Goal: Find contact information: Find contact information

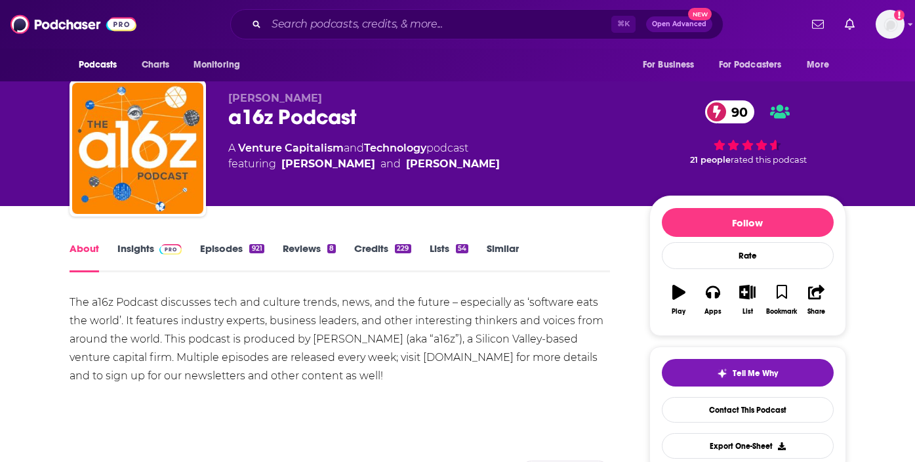
scroll to position [10, 0]
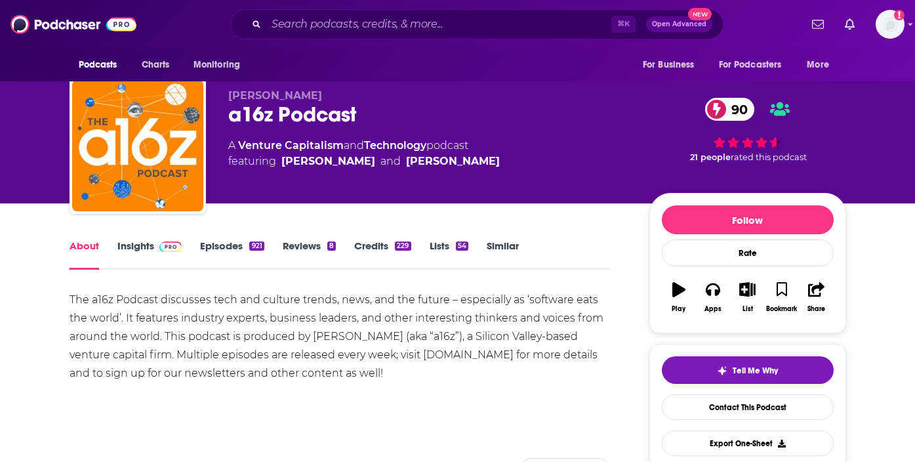
click at [144, 245] on link "Insights" at bounding box center [149, 254] width 65 height 30
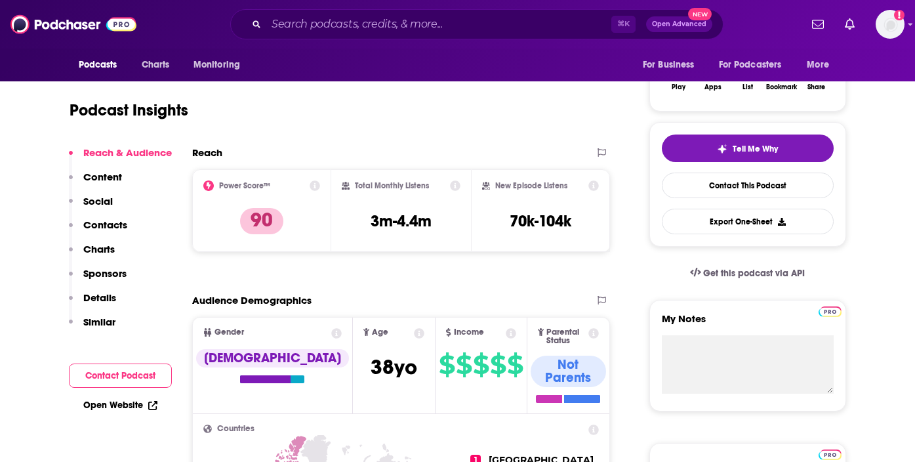
click at [111, 222] on p "Contacts" at bounding box center [105, 224] width 44 height 12
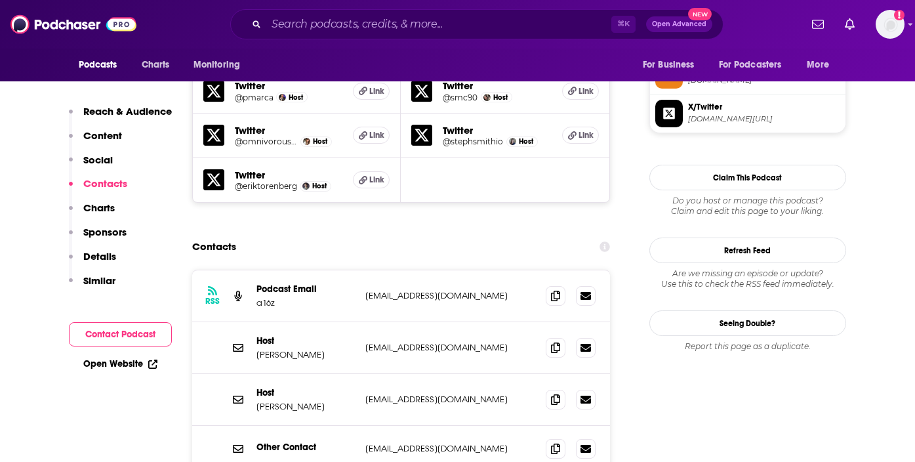
scroll to position [1249, 0]
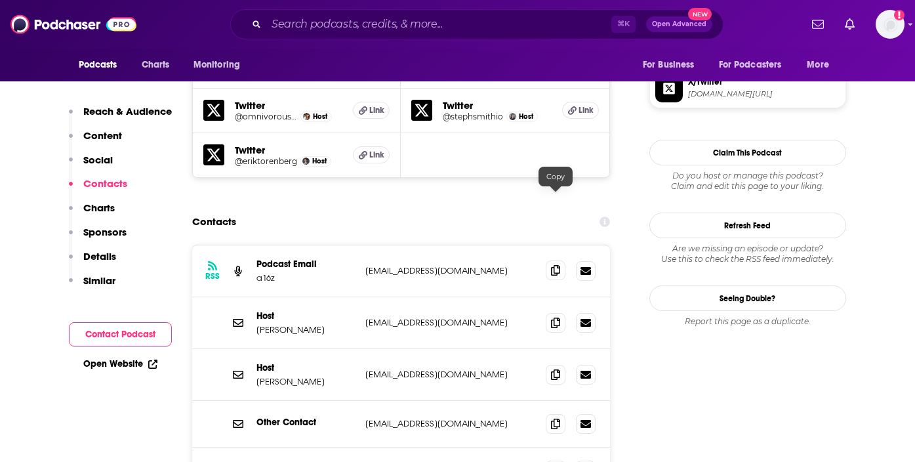
click at [551, 265] on icon at bounding box center [555, 270] width 9 height 10
click at [552, 317] on icon at bounding box center [555, 322] width 9 height 10
click at [292, 324] on p "[PERSON_NAME]" at bounding box center [305, 329] width 98 height 11
drag, startPoint x: 292, startPoint y: 258, endPoint x: 272, endPoint y: 258, distance: 20.3
click at [272, 324] on p "Sonal Chokshi" at bounding box center [305, 329] width 98 height 11
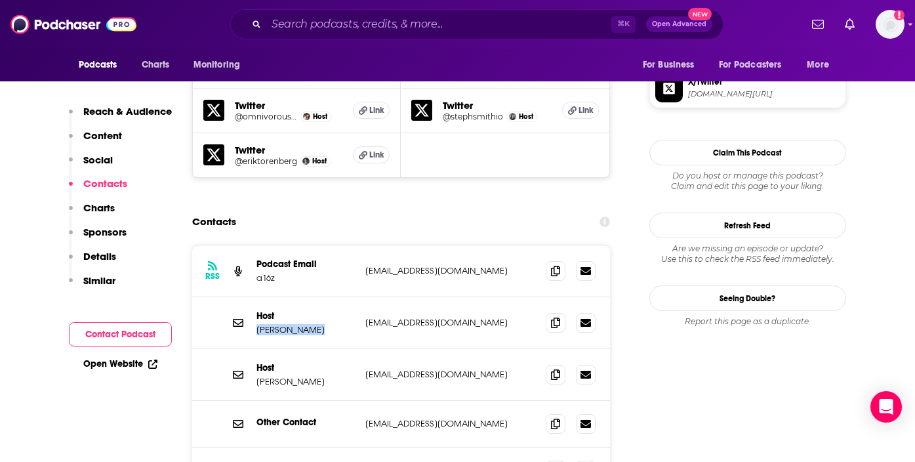
copy p "Sonal Chokshi"
click at [301, 376] on p "Hanne Winarsky" at bounding box center [305, 381] width 98 height 11
drag, startPoint x: 301, startPoint y: 309, endPoint x: 267, endPoint y: 309, distance: 34.1
click at [270, 376] on p "Hanne Winarsky" at bounding box center [305, 381] width 98 height 11
copy p "Hanne Winarsky"
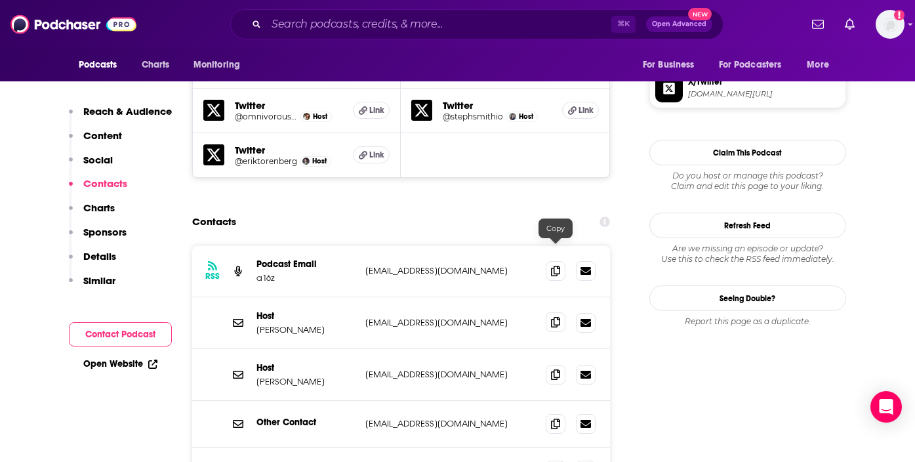
click at [551, 317] on icon at bounding box center [555, 322] width 9 height 10
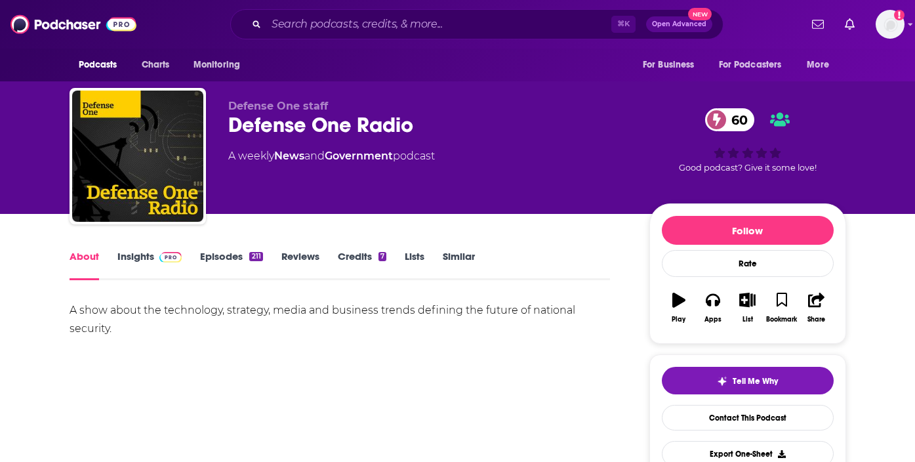
click at [165, 257] on img at bounding box center [170, 257] width 23 height 10
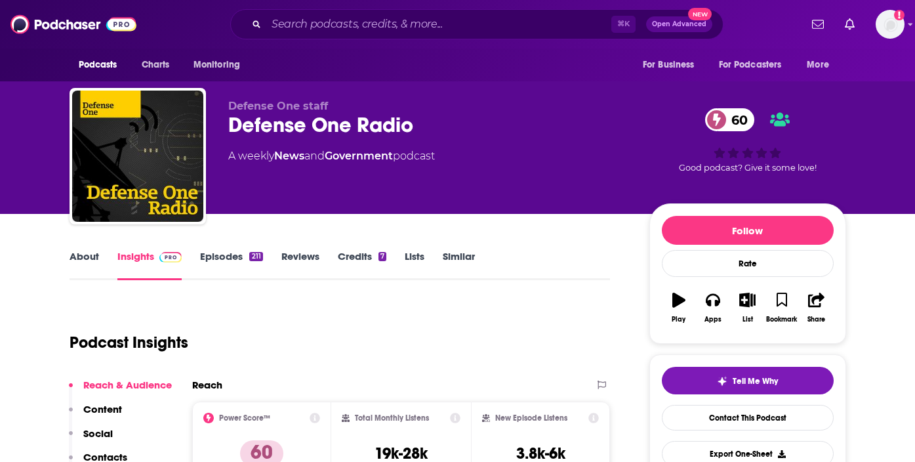
scroll to position [186, 0]
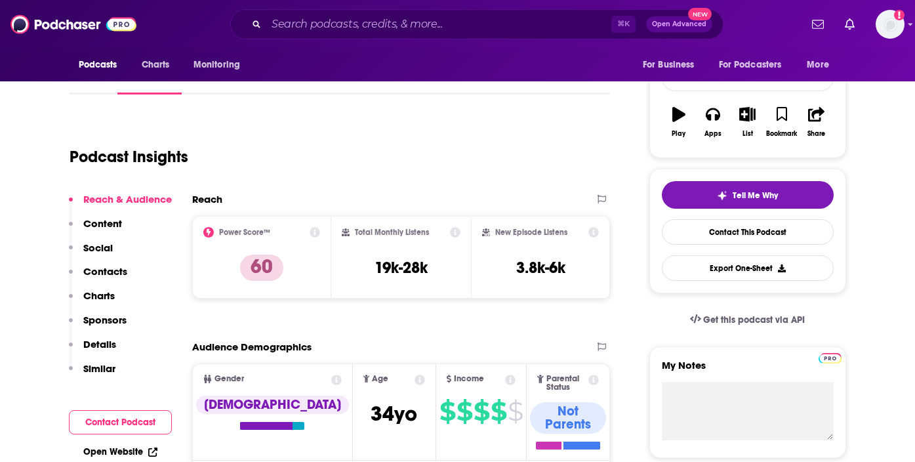
click at [102, 270] on p "Contacts" at bounding box center [105, 271] width 44 height 12
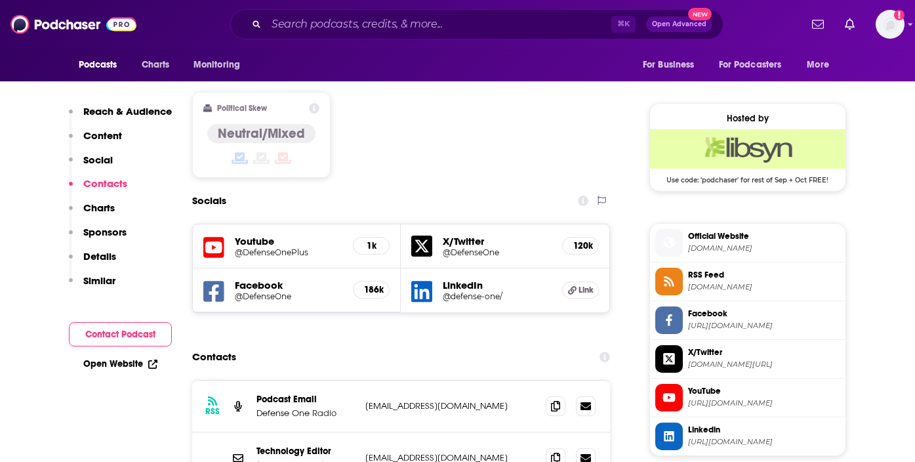
scroll to position [1096, 0]
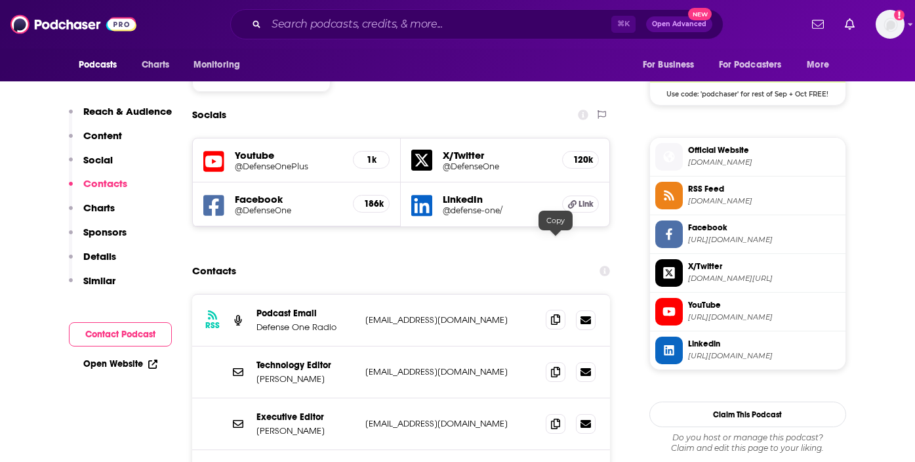
click at [559, 314] on icon at bounding box center [555, 319] width 9 height 10
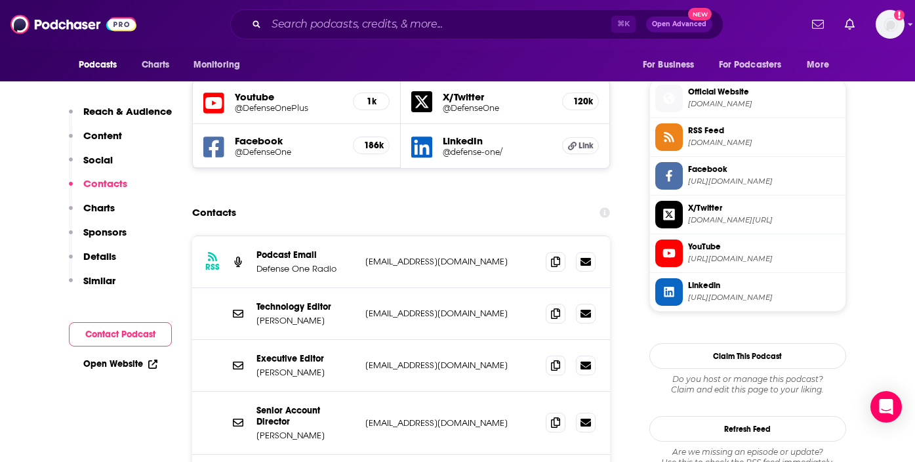
scroll to position [1148, 0]
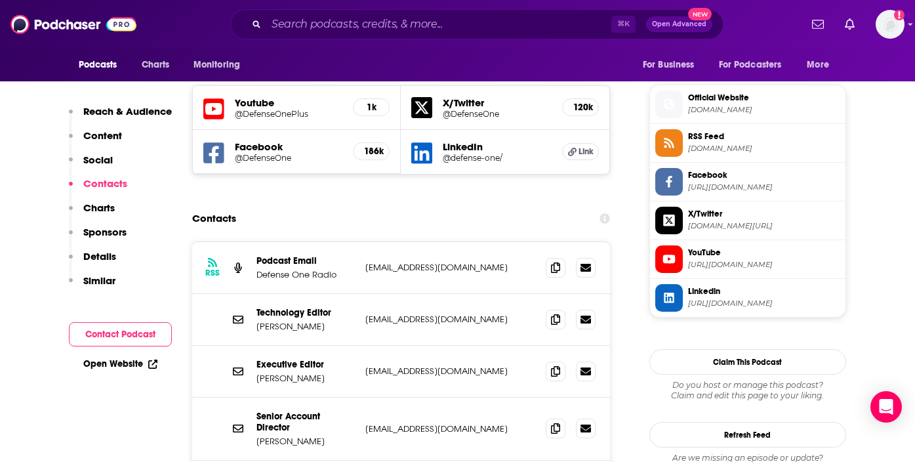
click at [134, 110] on p "Reach & Audience" at bounding box center [127, 111] width 89 height 12
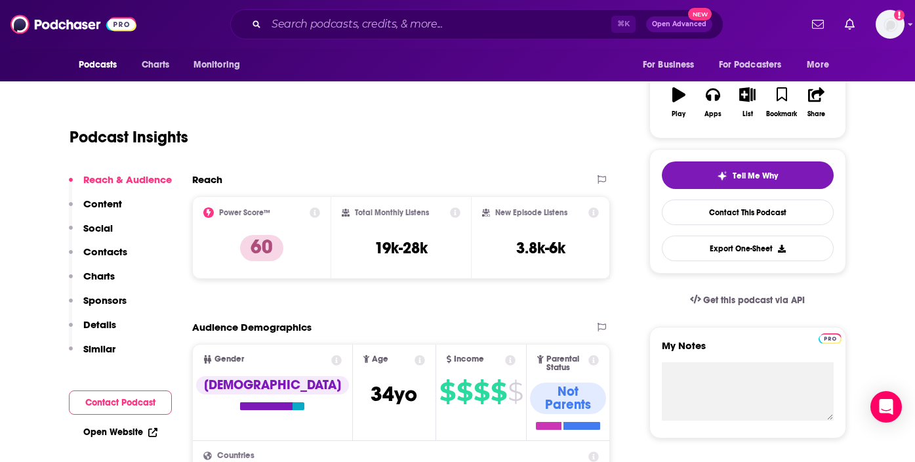
scroll to position [196, 0]
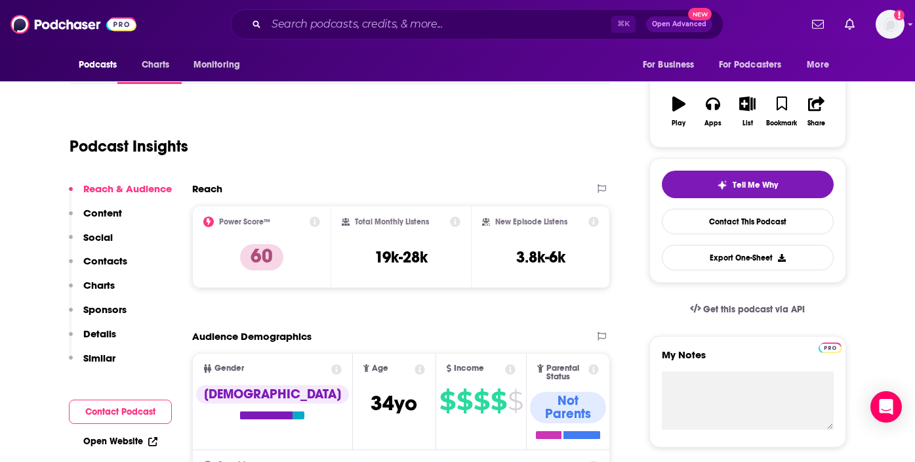
click at [107, 233] on p "Social" at bounding box center [98, 237] width 30 height 12
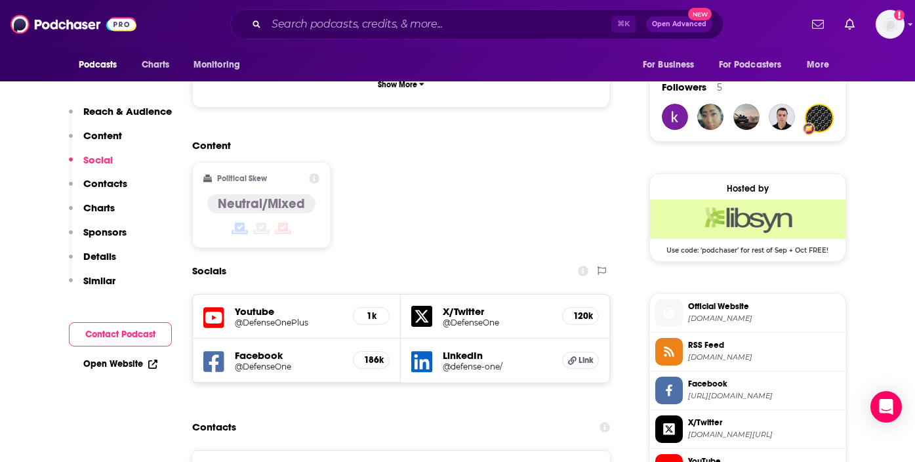
click at [106, 178] on p "Contacts" at bounding box center [105, 183] width 44 height 12
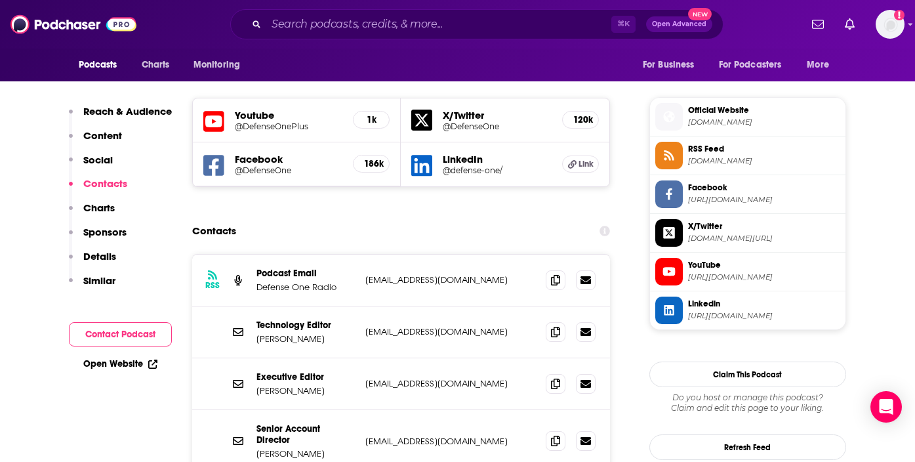
scroll to position [1144, 0]
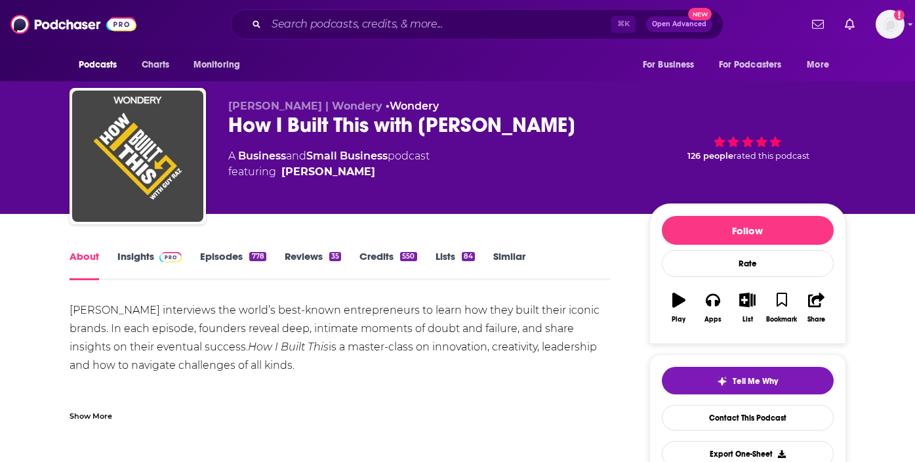
click at [144, 261] on link "Insights" at bounding box center [149, 265] width 65 height 30
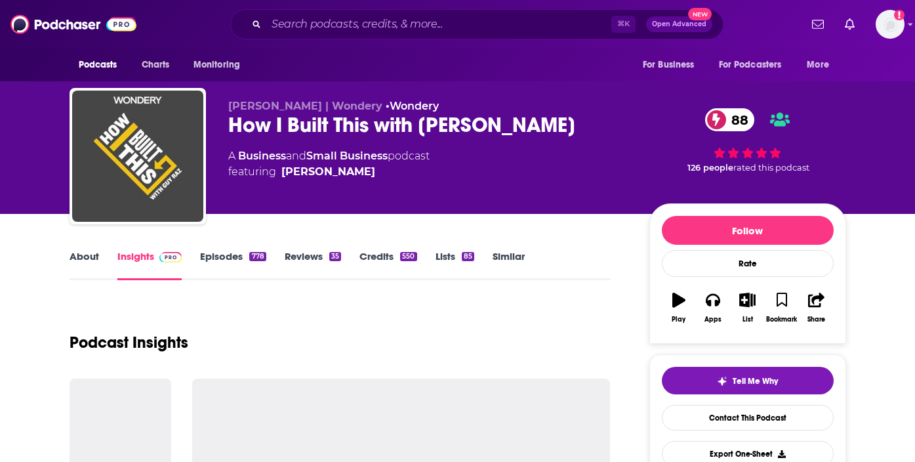
click at [146, 253] on link "Insights" at bounding box center [149, 265] width 65 height 30
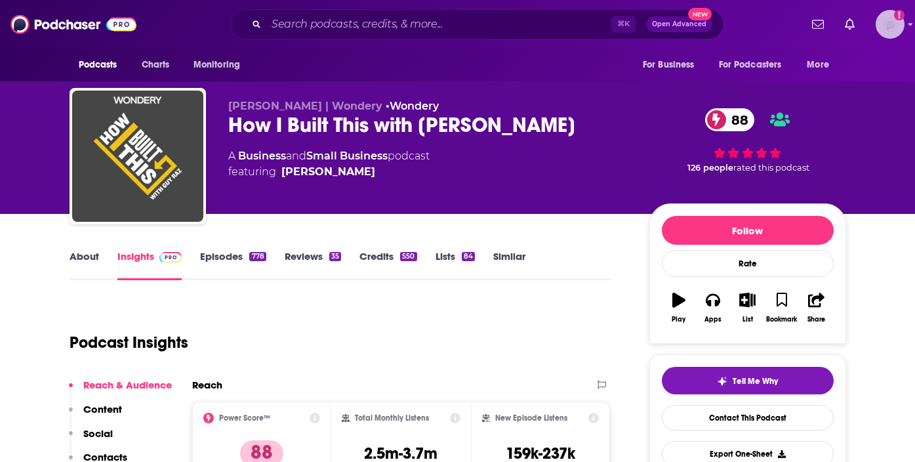
click at [895, 25] on img "Logged in as lily.gordon" at bounding box center [889, 24] width 29 height 29
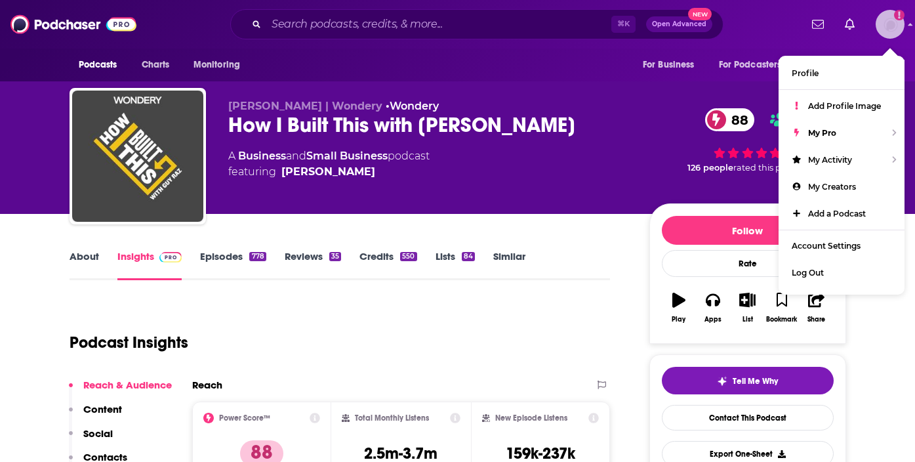
click at [890, 21] on img "Logged in as lily.gordon" at bounding box center [889, 24] width 29 height 29
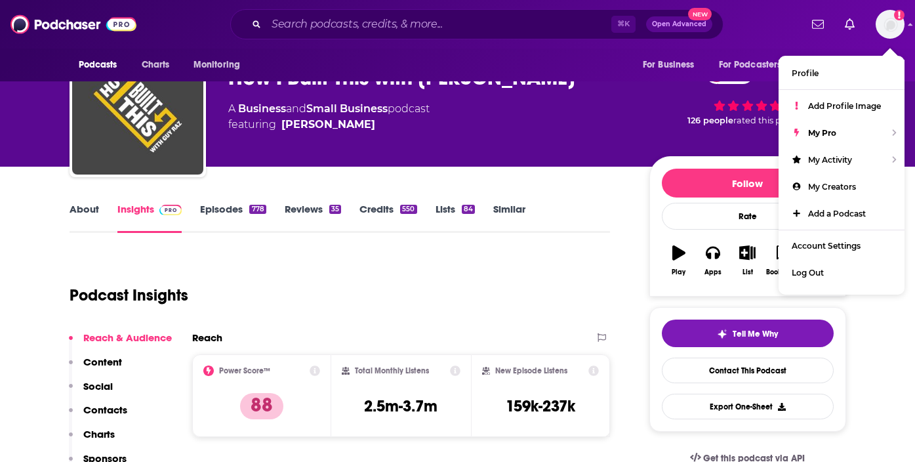
click at [103, 413] on p "Contacts" at bounding box center [105, 409] width 44 height 12
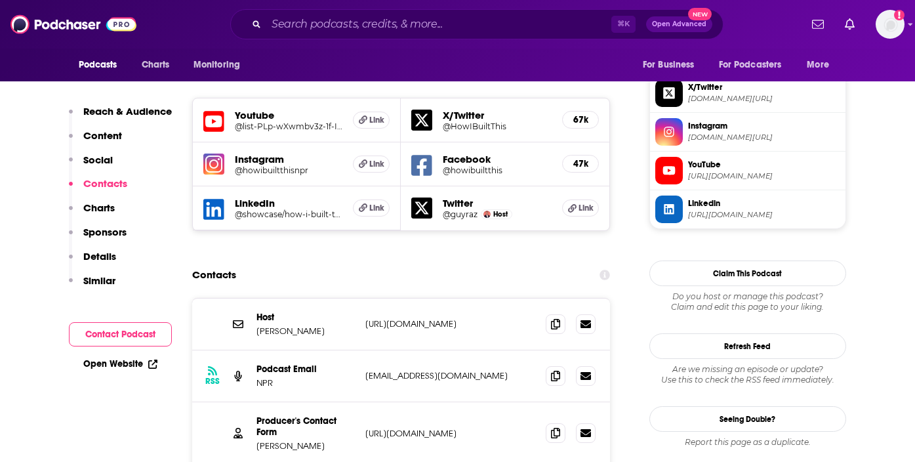
scroll to position [1186, 0]
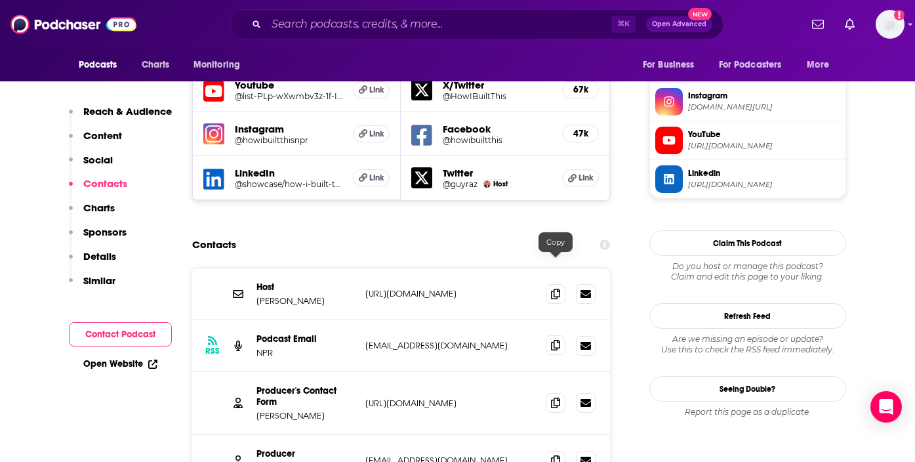
click at [552, 340] on icon at bounding box center [555, 345] width 9 height 10
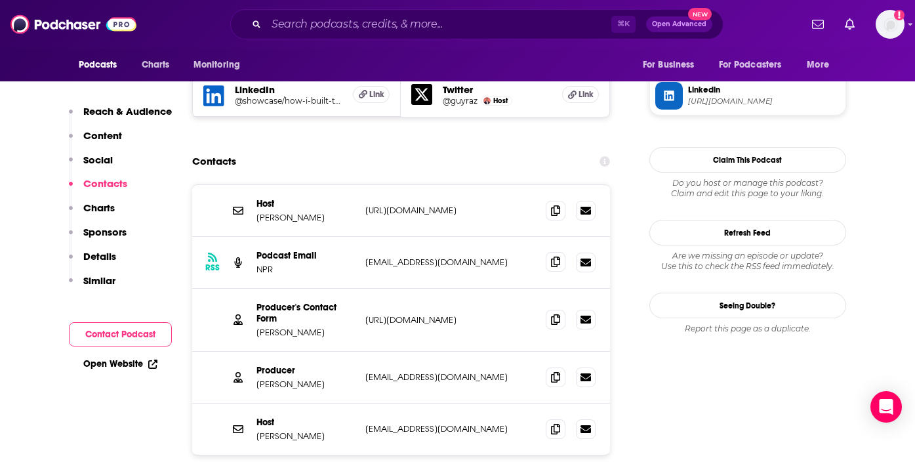
scroll to position [1274, 0]
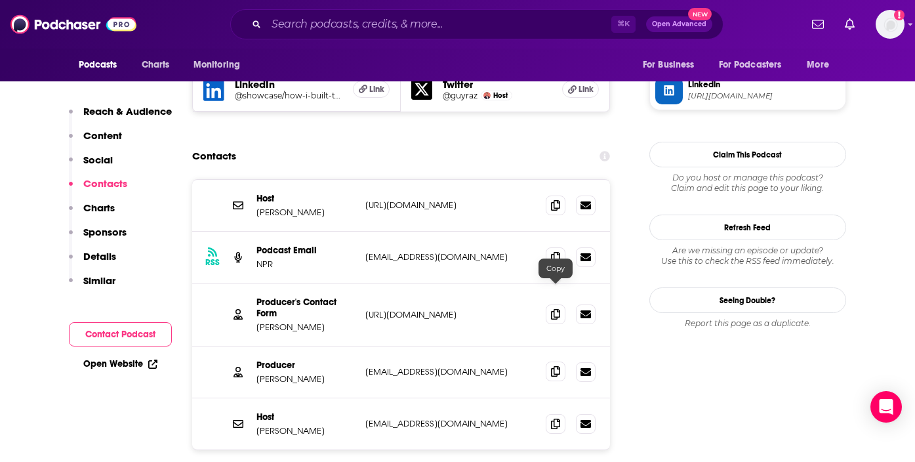
click at [551, 366] on icon at bounding box center [555, 371] width 9 height 10
click at [317, 373] on p "Ramtin Arablouei" at bounding box center [305, 378] width 98 height 11
drag, startPoint x: 316, startPoint y: 301, endPoint x: 271, endPoint y: 299, distance: 44.6
click at [267, 373] on p "Ramtin Arablouei" at bounding box center [305, 378] width 98 height 11
copy p "Ramtin Arablouei"
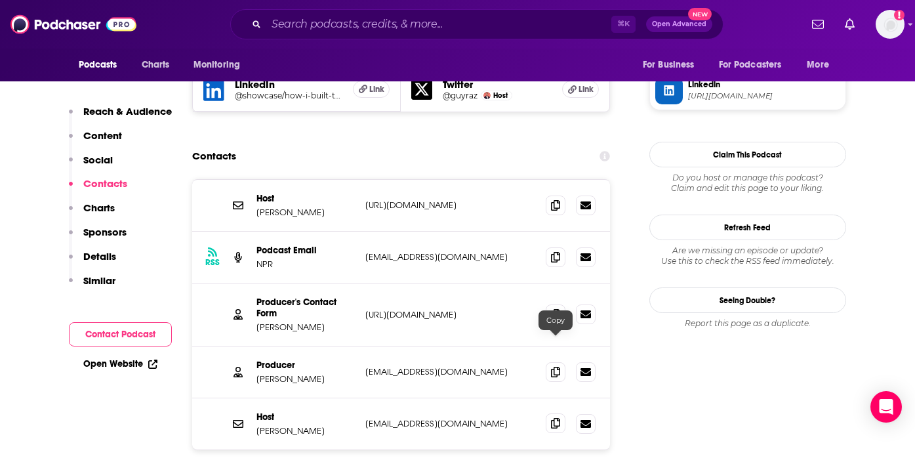
click at [554, 418] on icon at bounding box center [555, 423] width 9 height 10
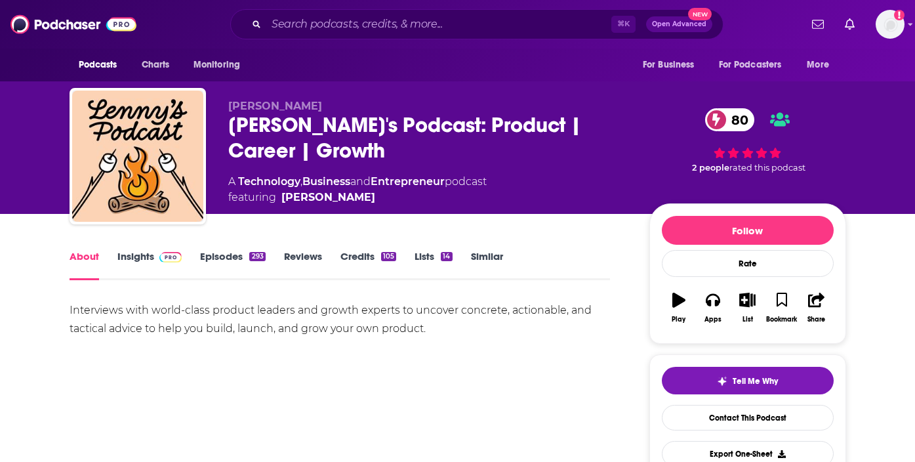
click at [142, 260] on link "Insights" at bounding box center [149, 265] width 65 height 30
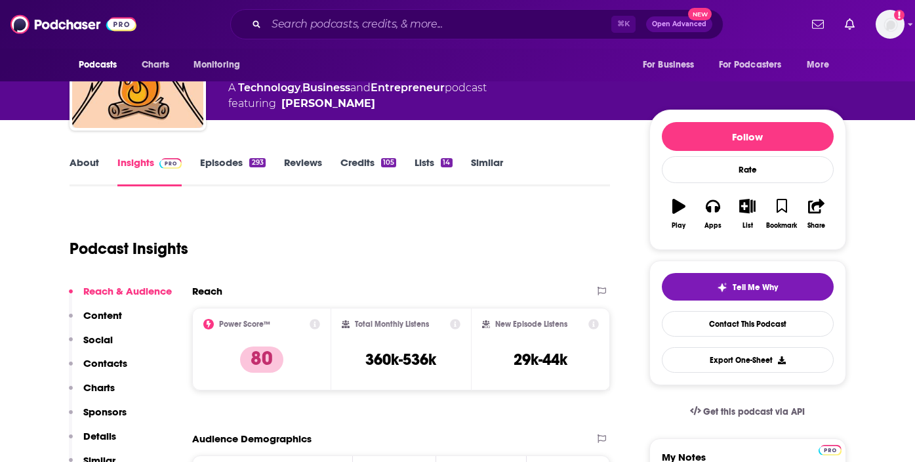
scroll to position [128, 0]
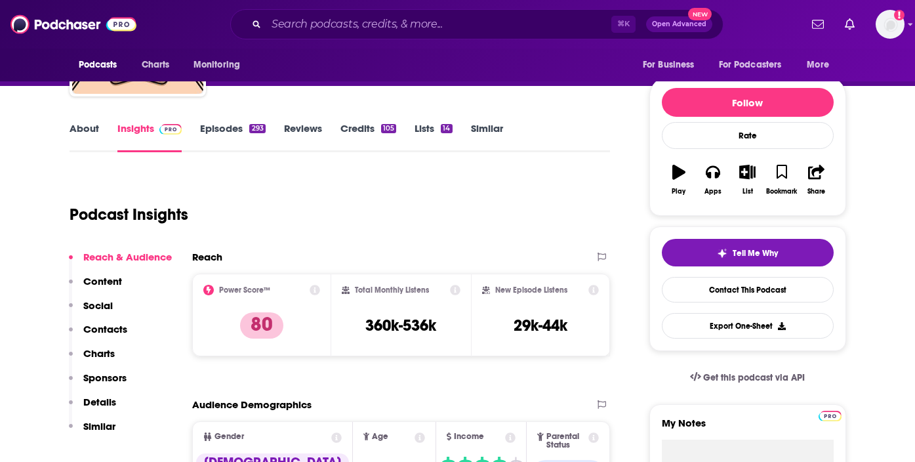
click at [125, 327] on p "Contacts" at bounding box center [105, 329] width 44 height 12
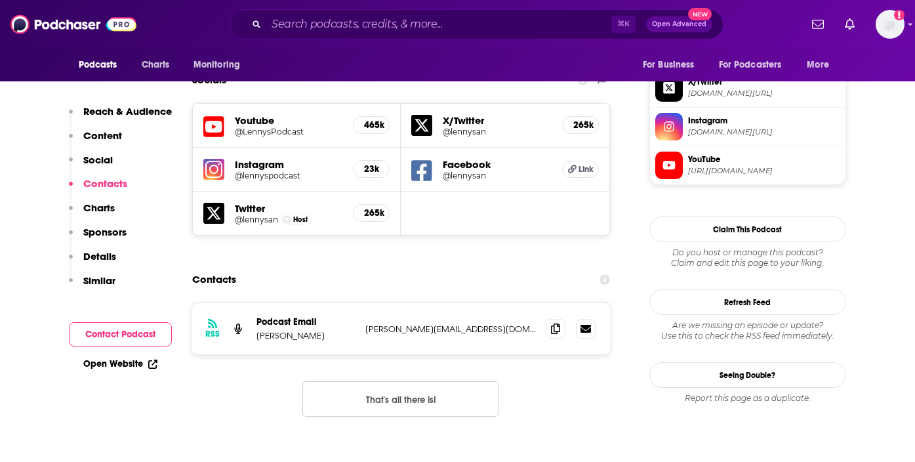
scroll to position [1170, 0]
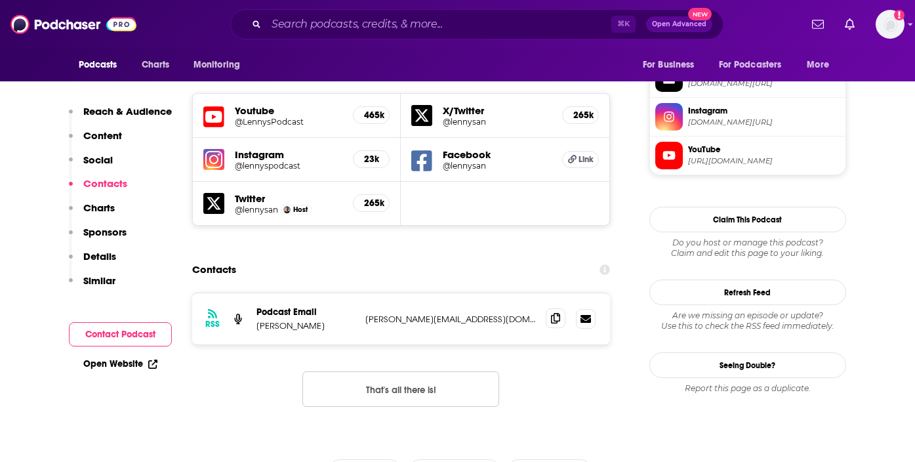
click at [546, 308] on span at bounding box center [556, 318] width 20 height 20
click at [306, 320] on p "Lenny Rachitsky" at bounding box center [305, 325] width 98 height 11
drag, startPoint x: 306, startPoint y: 253, endPoint x: 270, endPoint y: 253, distance: 35.4
click at [270, 320] on p "Lenny Rachitsky" at bounding box center [305, 325] width 98 height 11
copy p "Lenny Rachitsky"
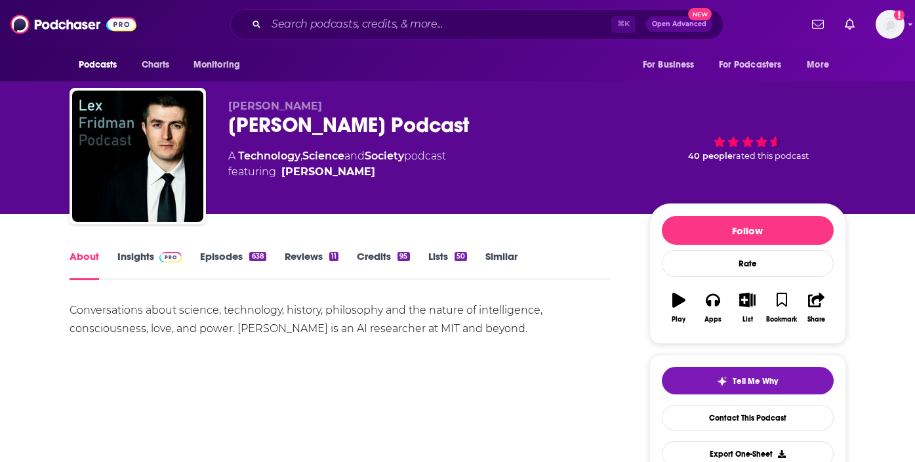
click at [141, 256] on link "Insights" at bounding box center [149, 265] width 65 height 30
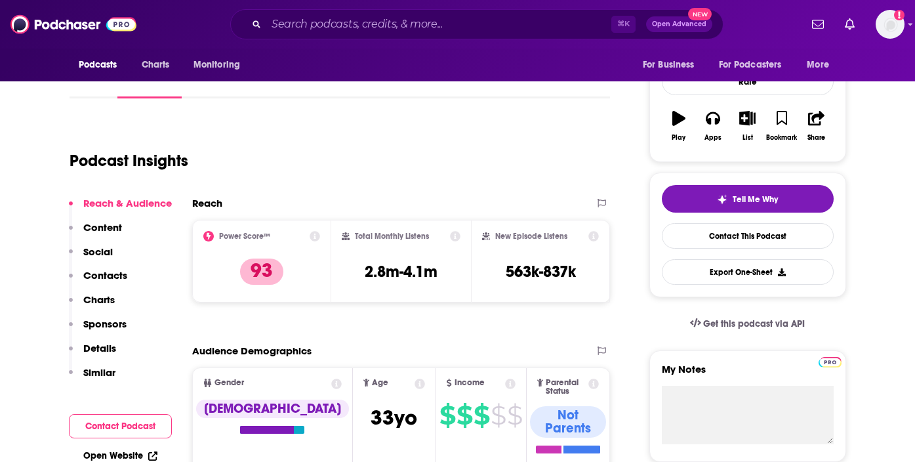
scroll to position [194, 0]
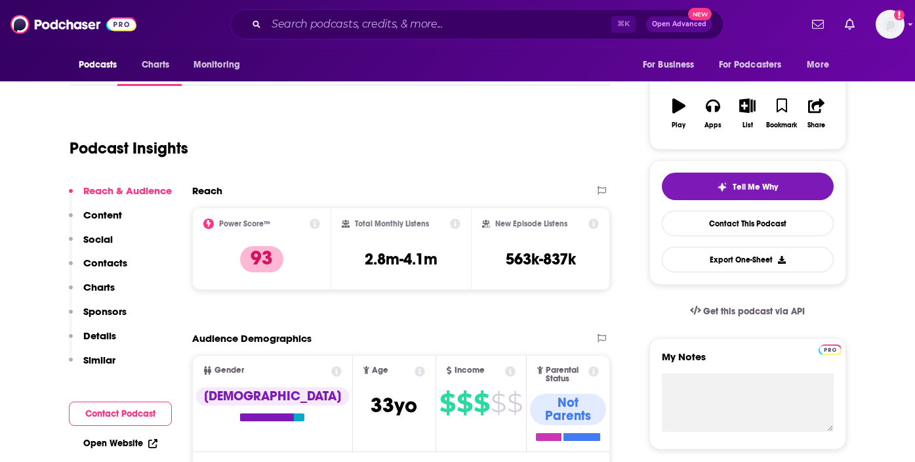
click at [109, 261] on p "Contacts" at bounding box center [105, 262] width 44 height 12
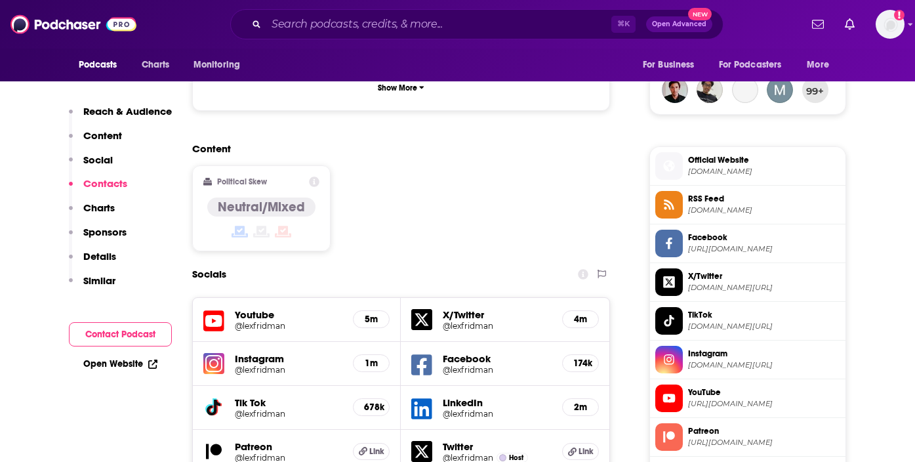
scroll to position [1199, 0]
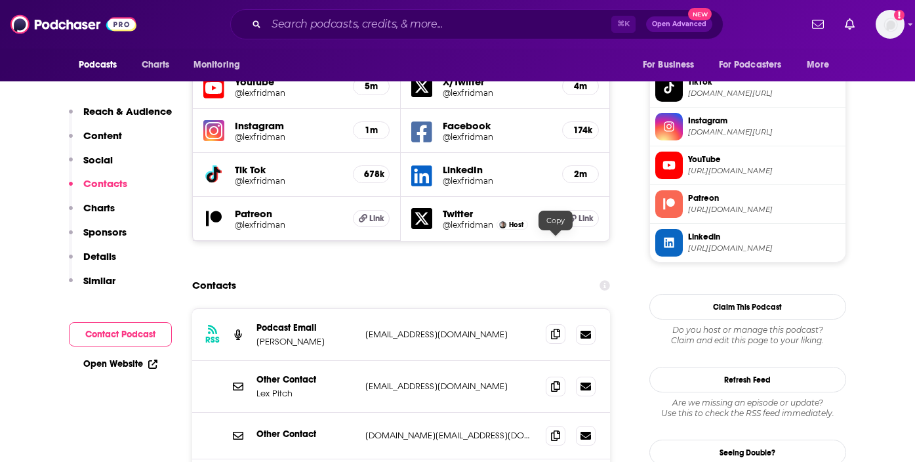
click at [556, 329] on icon at bounding box center [555, 334] width 9 height 10
drag, startPoint x: 310, startPoint y: 251, endPoint x: 257, endPoint y: 250, distance: 53.1
click at [257, 336] on p "Lex Fridman" at bounding box center [305, 341] width 98 height 11
copy p "Lex Fridman"
click at [556, 380] on icon at bounding box center [555, 385] width 9 height 10
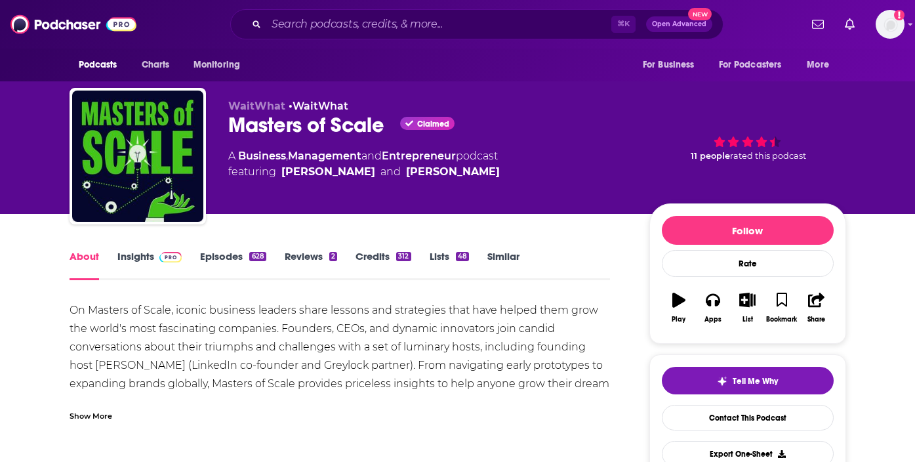
click at [138, 253] on link "Insights" at bounding box center [149, 265] width 65 height 30
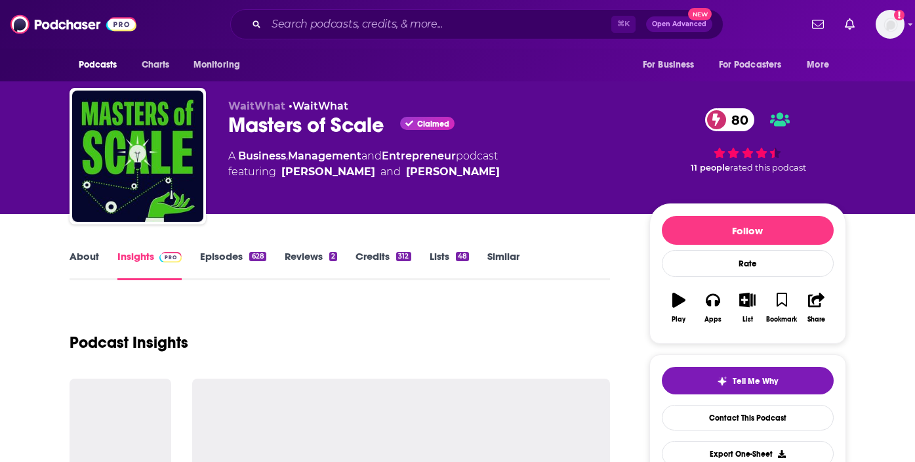
scroll to position [177, 0]
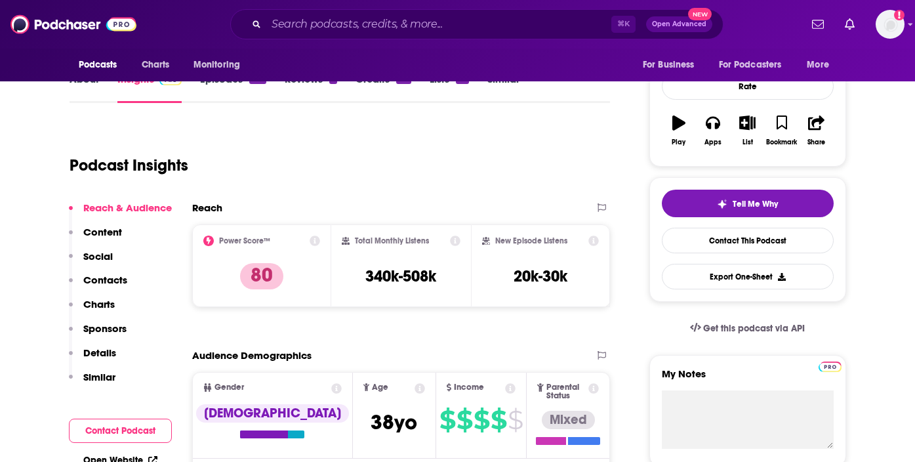
click at [108, 275] on p "Contacts" at bounding box center [105, 279] width 44 height 12
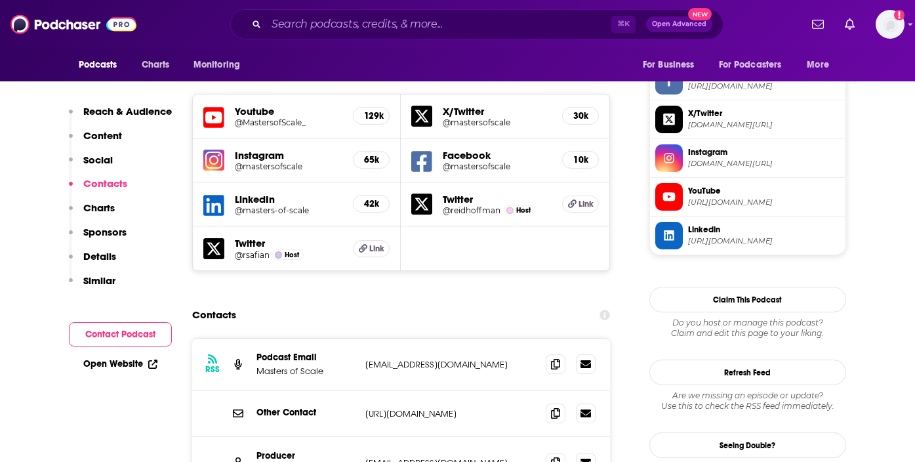
scroll to position [1186, 0]
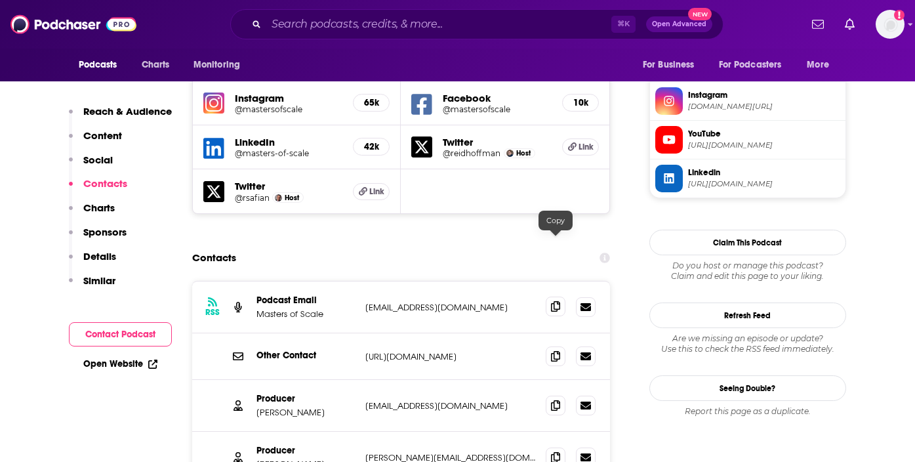
click at [558, 301] on icon at bounding box center [555, 306] width 9 height 10
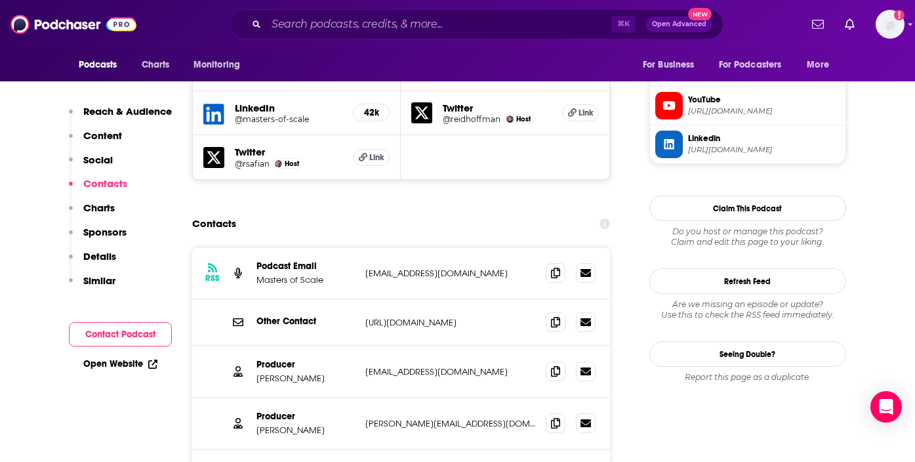
scroll to position [1222, 0]
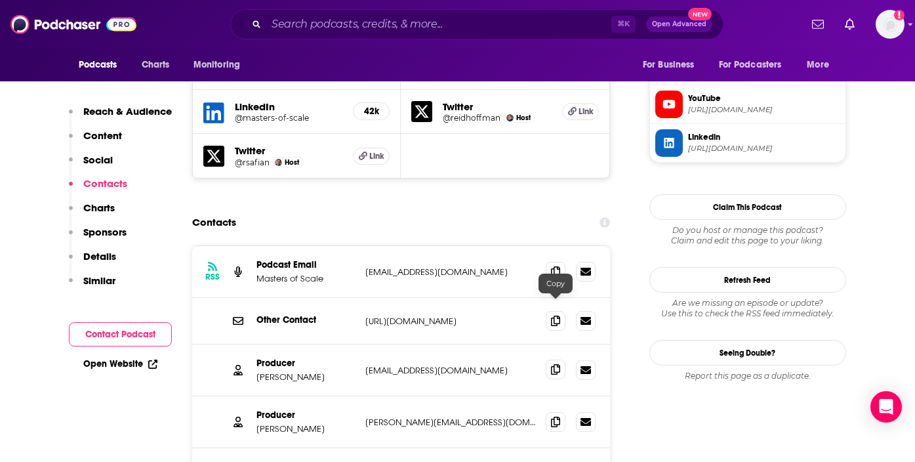
click at [560, 359] on span at bounding box center [556, 369] width 20 height 20
click at [285, 371] on p "Adam Skuse" at bounding box center [305, 376] width 98 height 11
drag, startPoint x: 285, startPoint y: 316, endPoint x: 264, endPoint y: 315, distance: 21.0
click at [264, 371] on p "Adam Skuse" at bounding box center [305, 376] width 98 height 11
copy p "Adam Skuse"
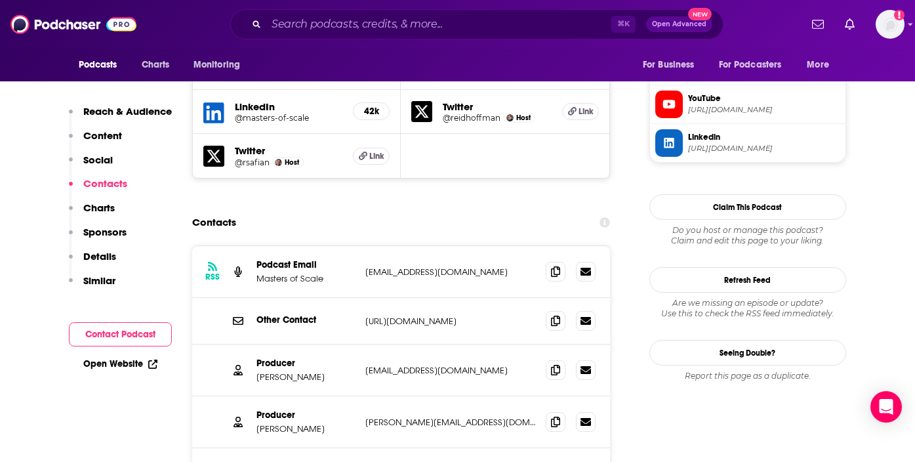
click at [302, 423] on p "Jennie Cataldo" at bounding box center [305, 428] width 98 height 11
drag, startPoint x: 302, startPoint y: 364, endPoint x: 270, endPoint y: 363, distance: 32.1
click at [270, 423] on p "Jennie Cataldo" at bounding box center [305, 428] width 98 height 11
copy p "Jennie Cataldo"
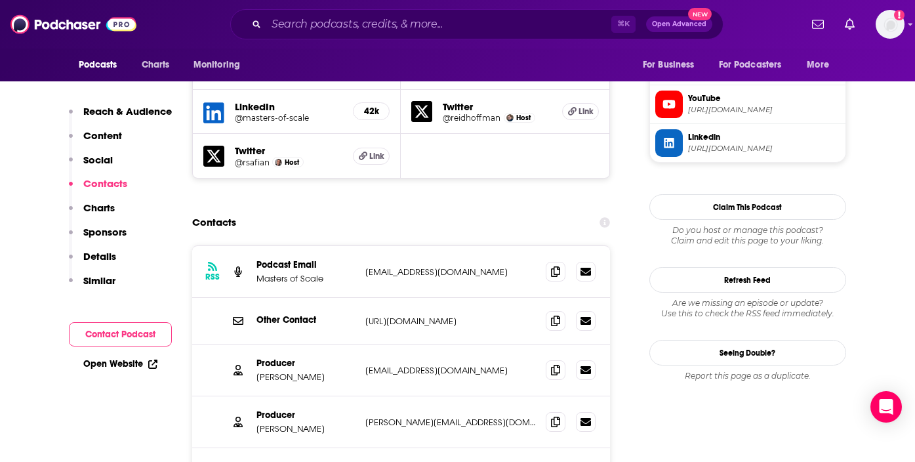
drag, startPoint x: 296, startPoint y: 418, endPoint x: 257, endPoint y: 417, distance: 39.3
copy p "Ben Manilla"
click at [298, 371] on p "Adam Skuse" at bounding box center [305, 376] width 98 height 11
drag, startPoint x: 298, startPoint y: 314, endPoint x: 266, endPoint y: 313, distance: 32.1
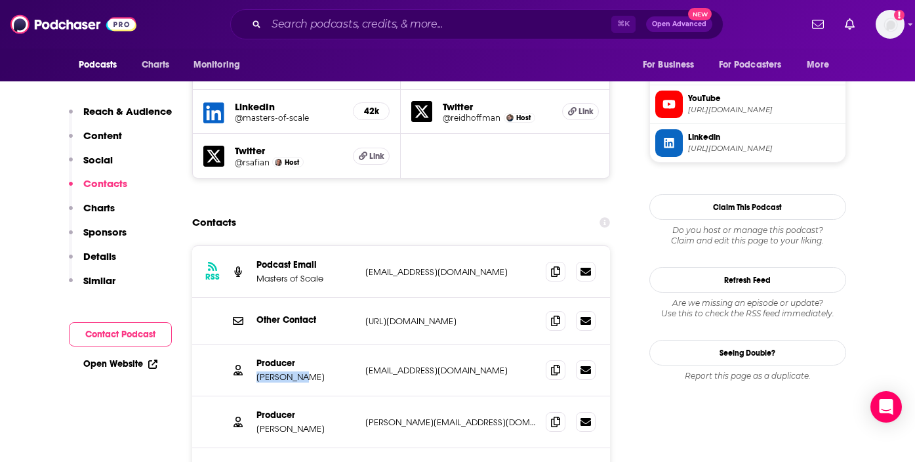
click at [266, 371] on p "Adam Skuse" at bounding box center [305, 376] width 98 height 11
copy p "Adam Skuse"
click at [289, 423] on p "Jennie Cataldo" at bounding box center [305, 428] width 98 height 11
drag, startPoint x: 289, startPoint y: 367, endPoint x: 258, endPoint y: 367, distance: 30.8
click at [258, 423] on p "Jennie Cataldo" at bounding box center [305, 428] width 98 height 11
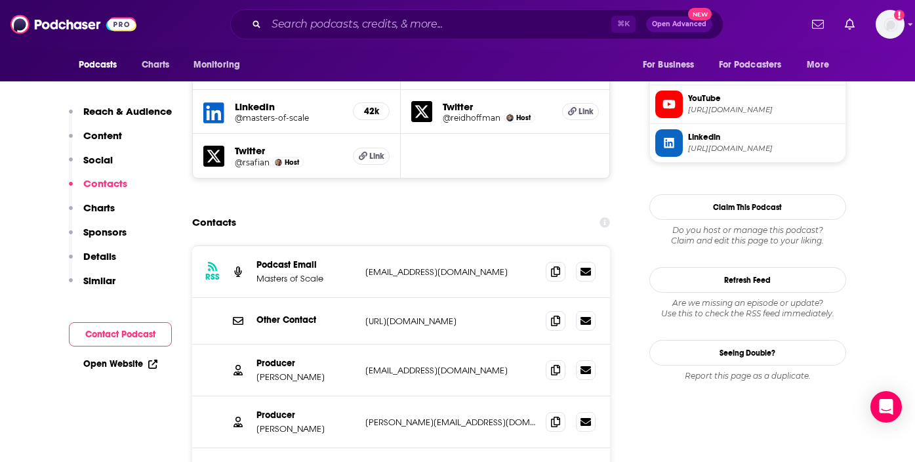
copy p "Jennie Cataldo"
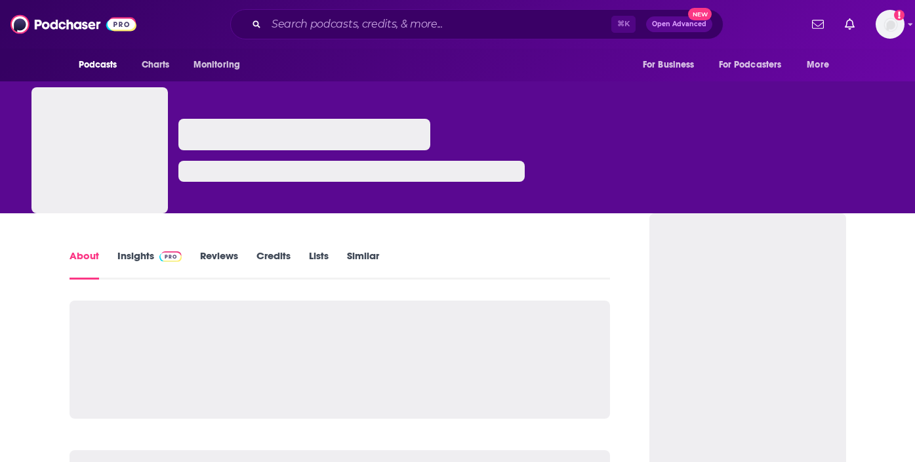
click at [136, 258] on link "Insights" at bounding box center [149, 264] width 65 height 30
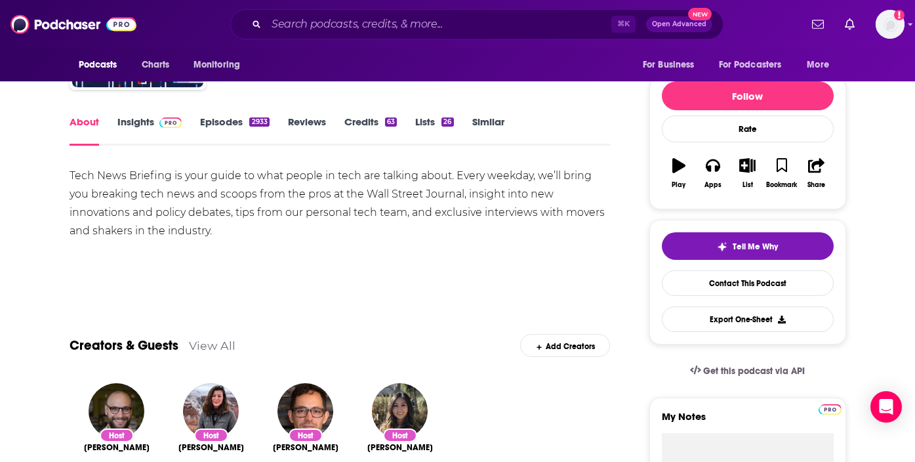
scroll to position [125, 0]
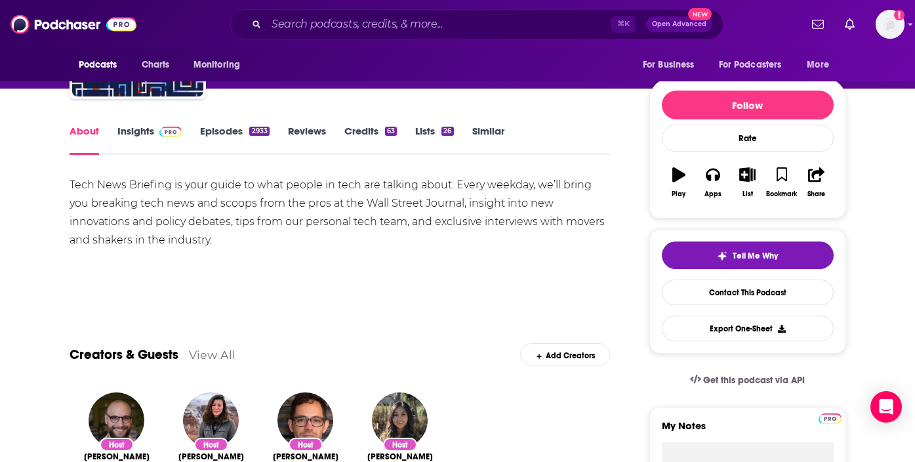
click at [148, 133] on link "Insights" at bounding box center [149, 140] width 65 height 30
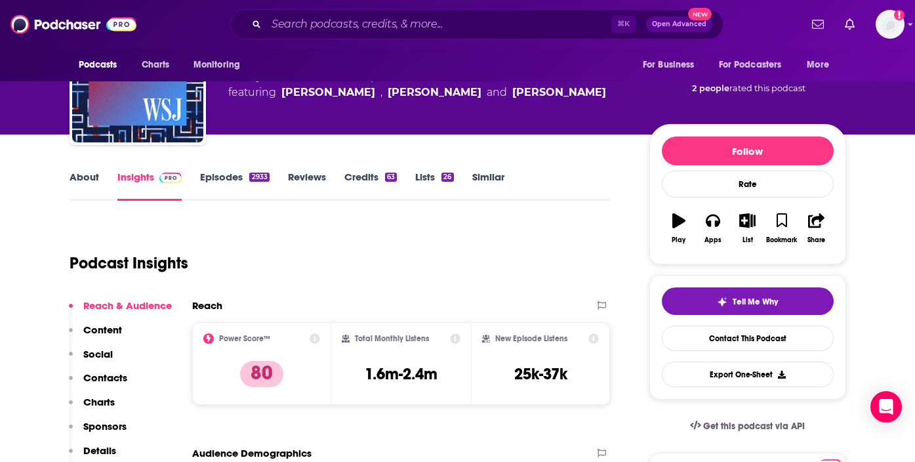
click at [105, 377] on p "Contacts" at bounding box center [105, 377] width 44 height 12
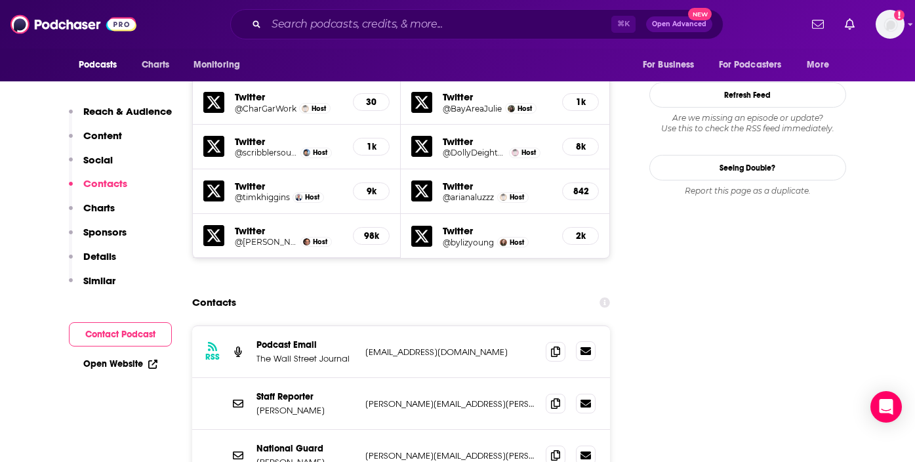
scroll to position [1208, 0]
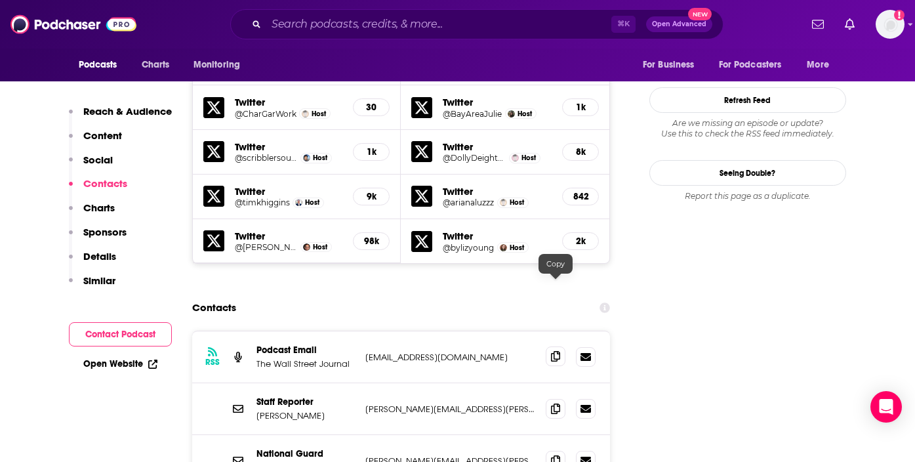
click at [555, 351] on icon at bounding box center [555, 356] width 9 height 10
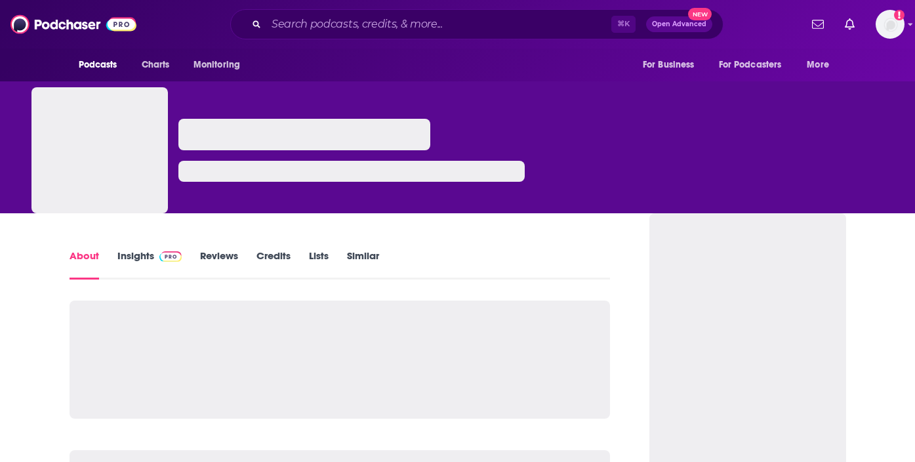
click at [146, 254] on link "Insights" at bounding box center [149, 264] width 65 height 30
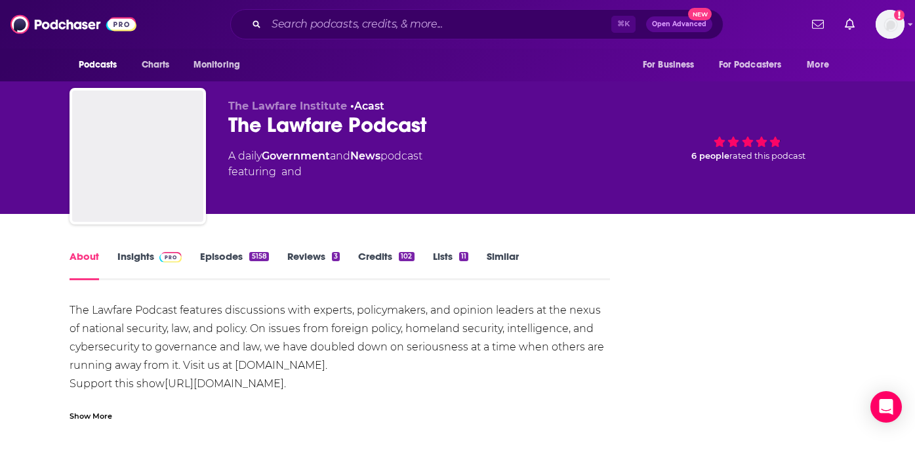
click at [128, 252] on link "Insights" at bounding box center [149, 265] width 65 height 30
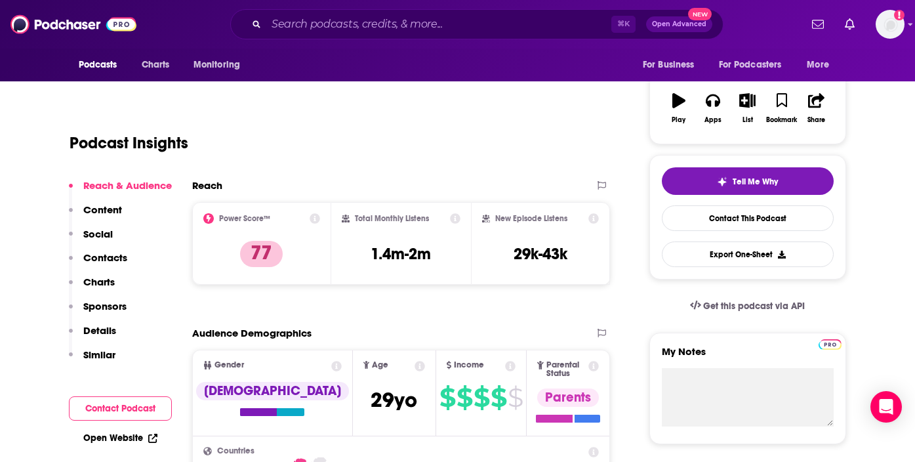
scroll to position [201, 0]
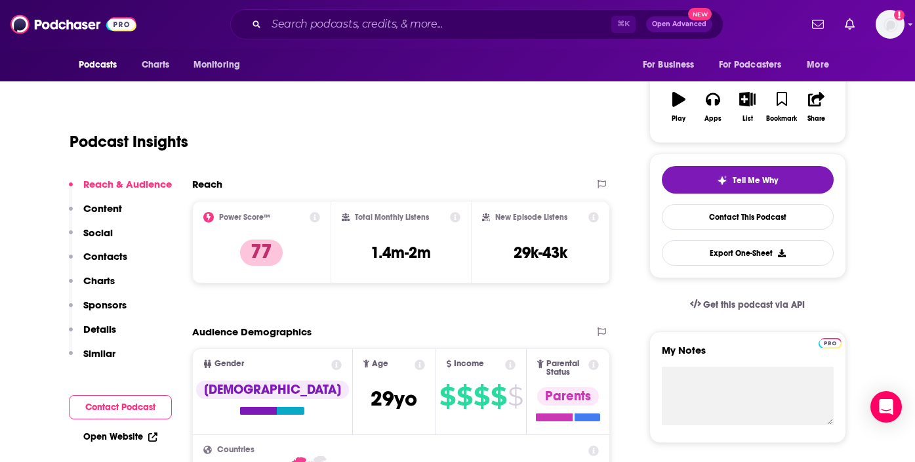
click at [100, 250] on p "Contacts" at bounding box center [105, 256] width 44 height 12
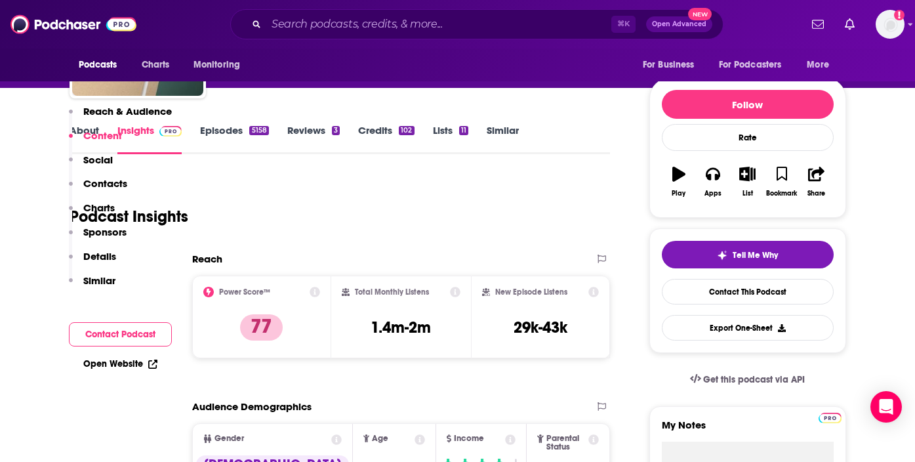
scroll to position [0, 0]
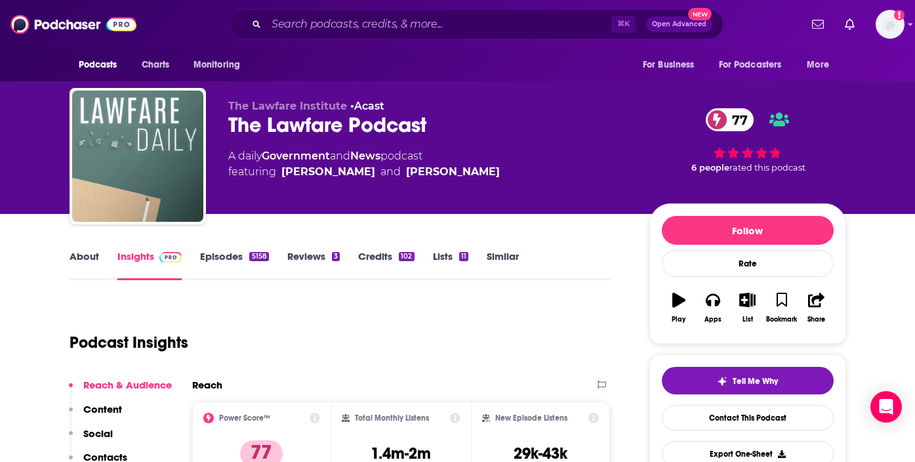
click at [245, 124] on div "The Lawfare Podcast 77" at bounding box center [428, 125] width 400 height 26
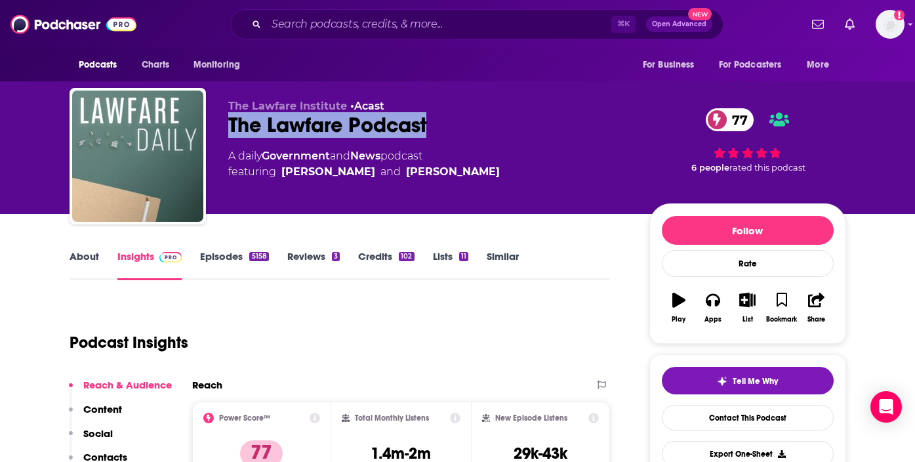
drag, startPoint x: 245, startPoint y: 124, endPoint x: 389, endPoint y: 124, distance: 143.6
click at [391, 124] on div "The Lawfare Podcast 77" at bounding box center [428, 125] width 400 height 26
copy h2 "The Lawfare Podcast"
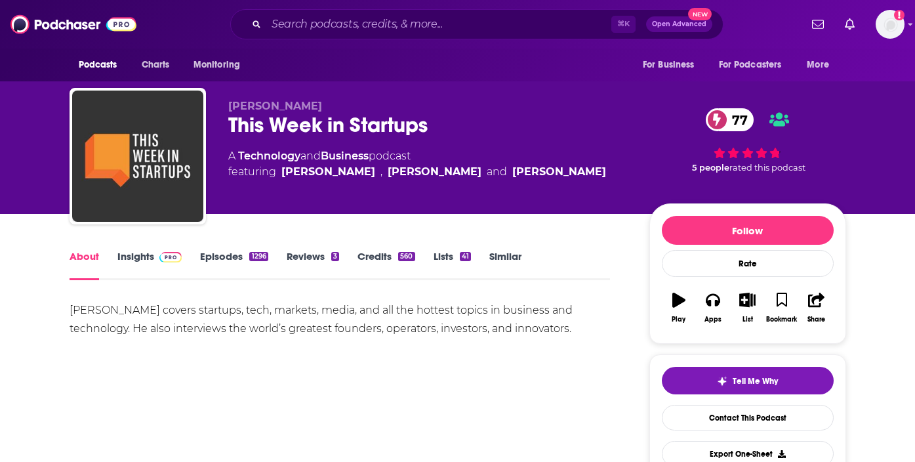
click at [146, 254] on link "Insights" at bounding box center [149, 265] width 65 height 30
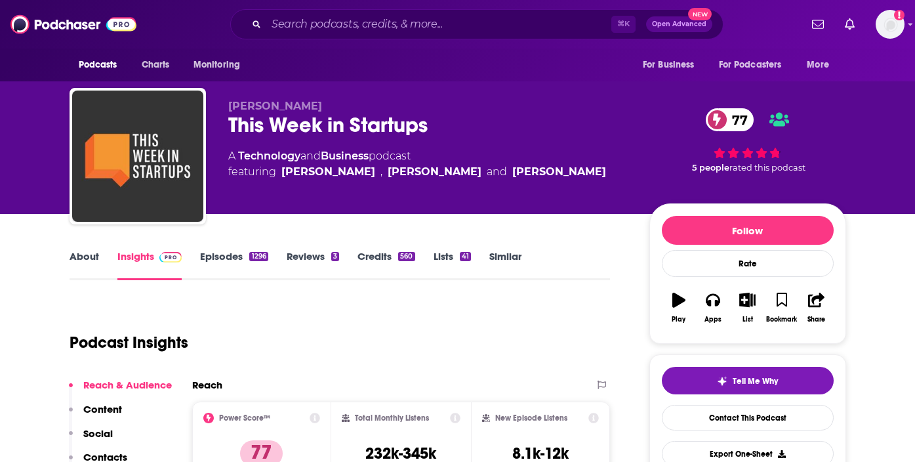
scroll to position [155, 0]
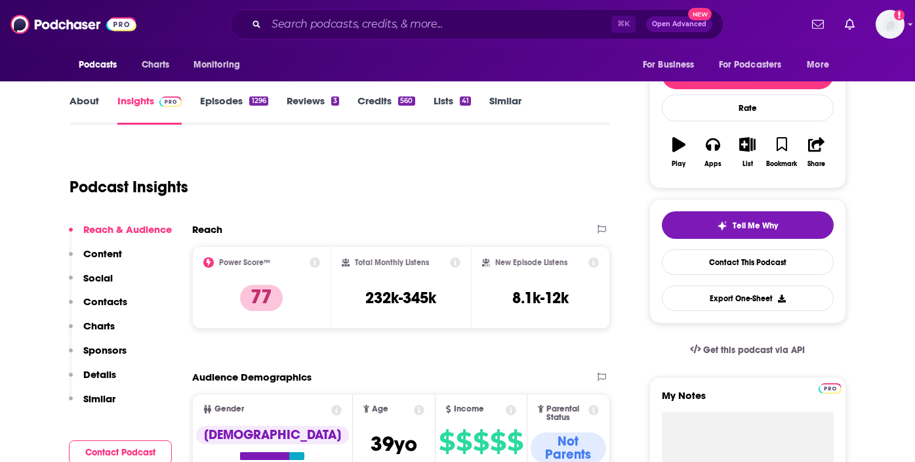
click at [103, 304] on p "Contacts" at bounding box center [105, 301] width 44 height 12
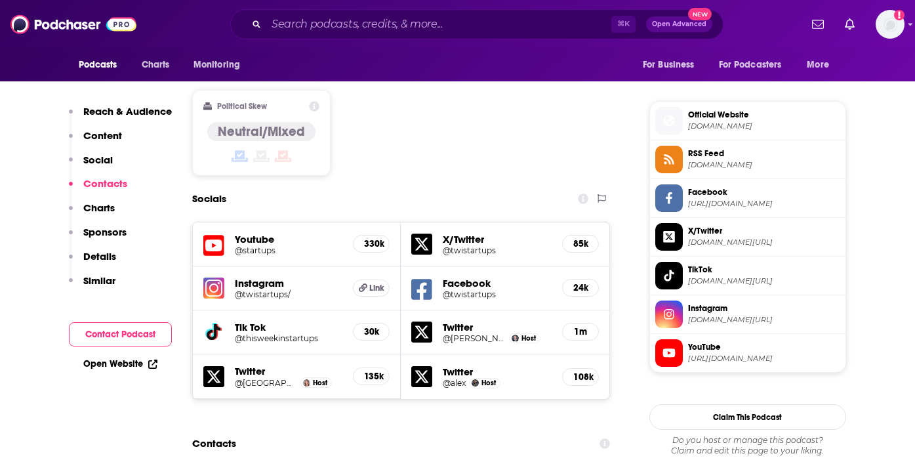
scroll to position [1187, 0]
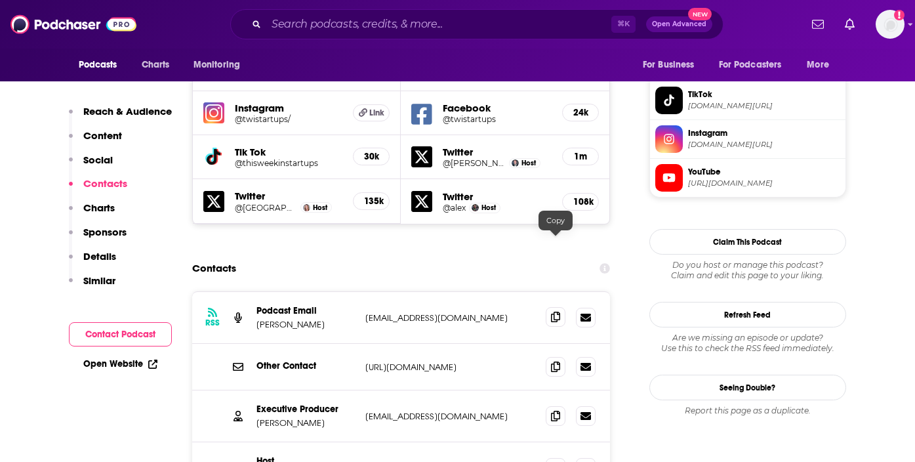
click at [554, 311] on icon at bounding box center [555, 316] width 9 height 10
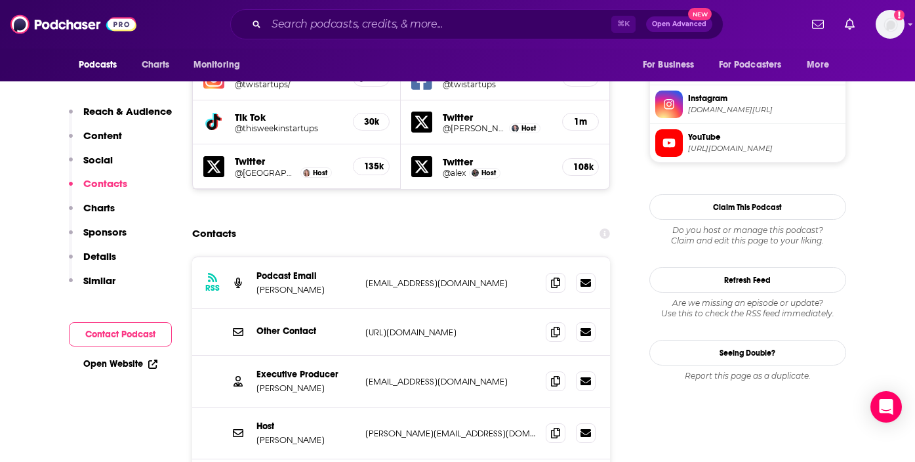
scroll to position [1224, 0]
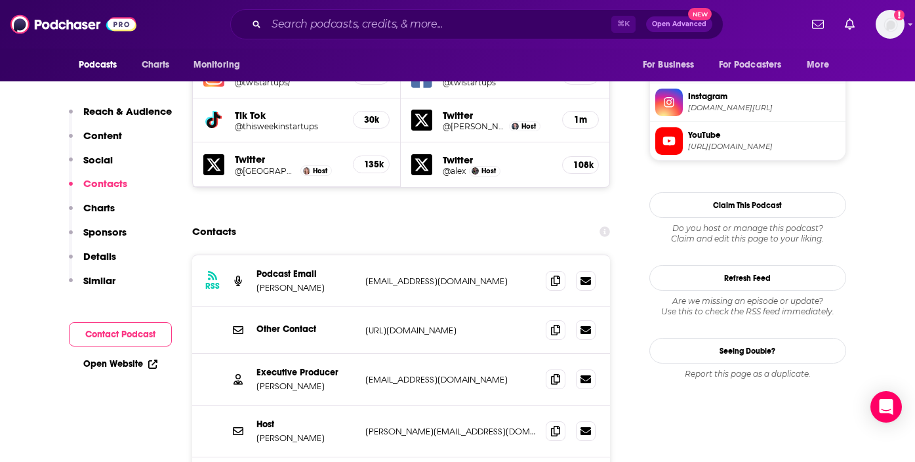
click at [302, 380] on p "Jacqui Deegan" at bounding box center [305, 385] width 98 height 11
drag, startPoint x: 302, startPoint y: 311, endPoint x: 278, endPoint y: 309, distance: 23.7
click at [278, 380] on p "Jacqui Deegan" at bounding box center [305, 385] width 98 height 11
copy p "Jacqui Deegan"
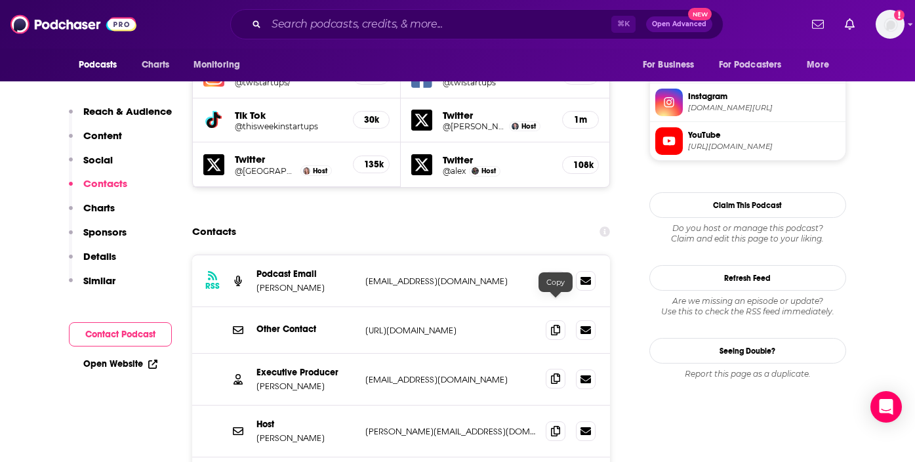
click at [554, 369] on span at bounding box center [556, 379] width 20 height 20
click at [317, 432] on p "Jason Calacanis" at bounding box center [305, 437] width 98 height 11
drag, startPoint x: 317, startPoint y: 365, endPoint x: 259, endPoint y: 365, distance: 58.4
click at [259, 432] on p "Jason Calacanis" at bounding box center [305, 437] width 98 height 11
copy p "Jason Calacanis"
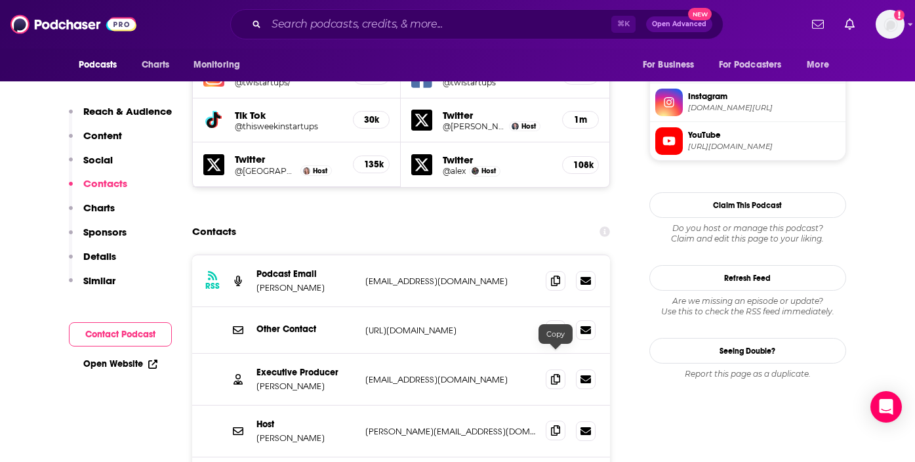
click at [555, 425] on icon at bounding box center [555, 430] width 9 height 10
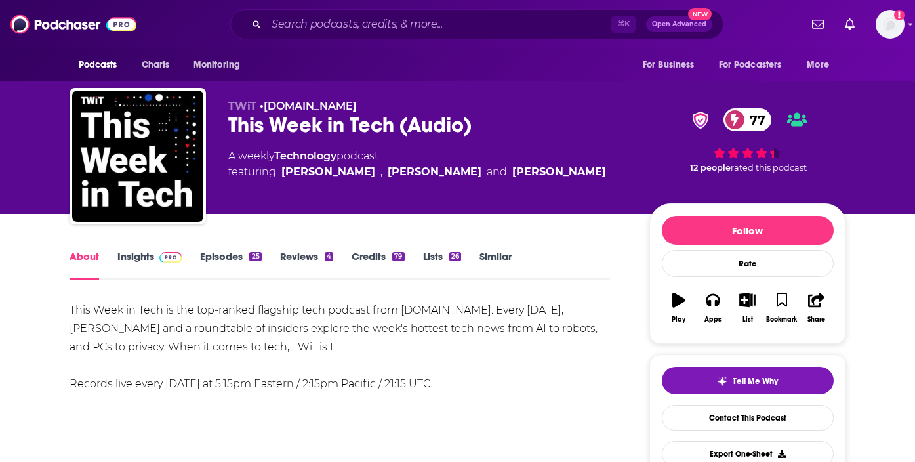
click at [147, 259] on link "Insights" at bounding box center [149, 265] width 65 height 30
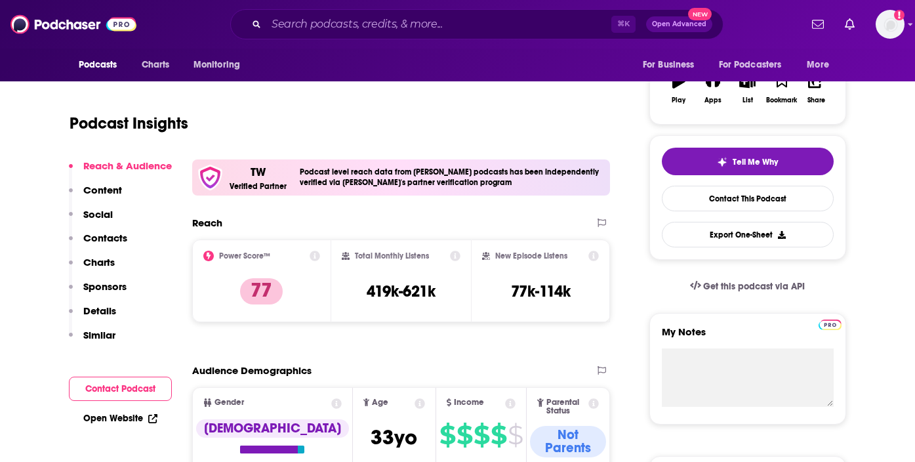
scroll to position [226, 0]
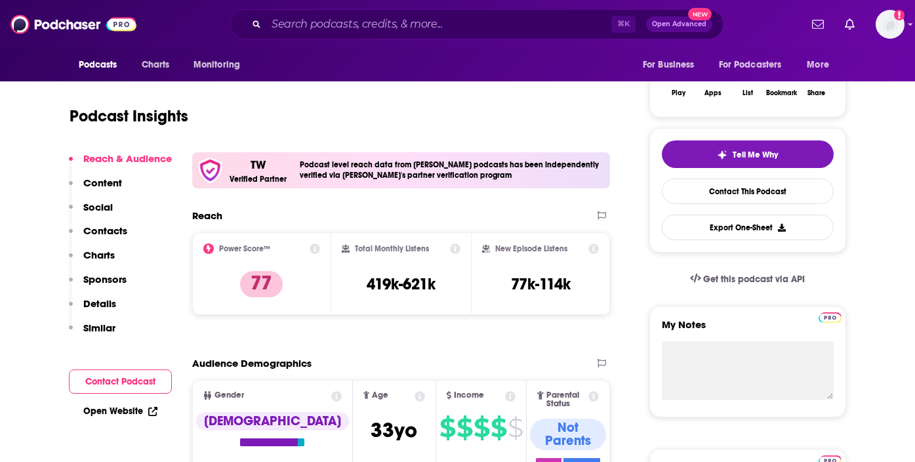
click at [114, 233] on p "Contacts" at bounding box center [105, 230] width 44 height 12
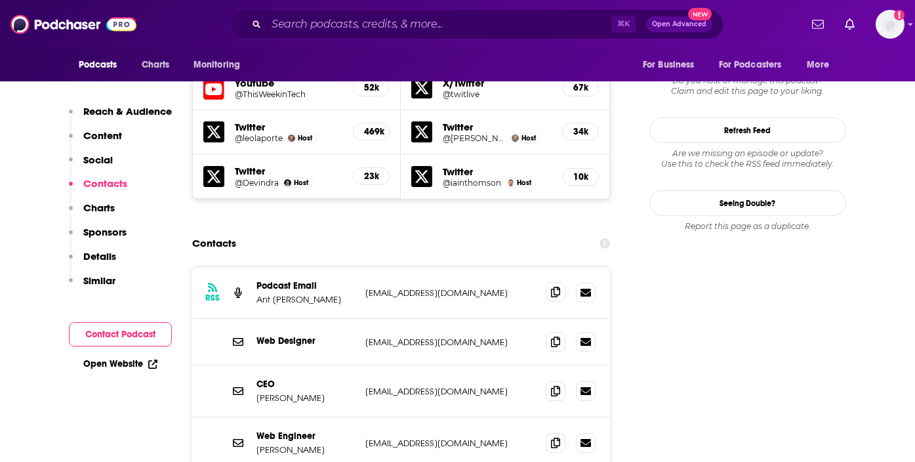
scroll to position [1257, 0]
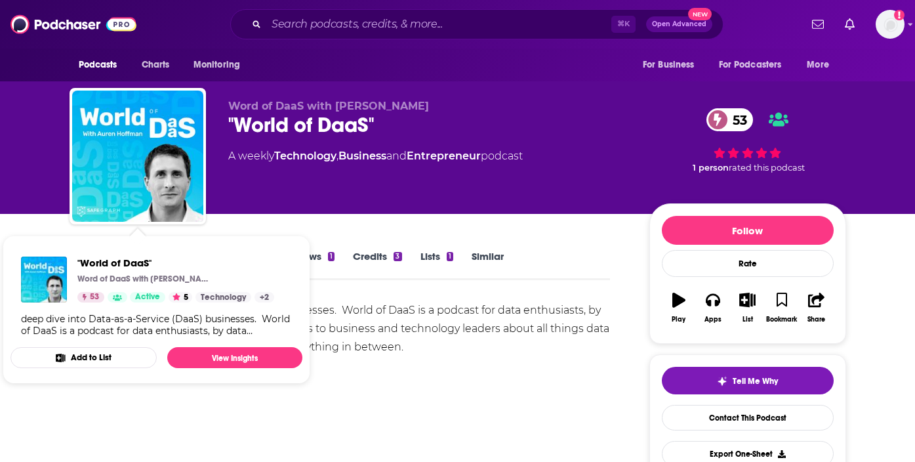
scroll to position [119, 0]
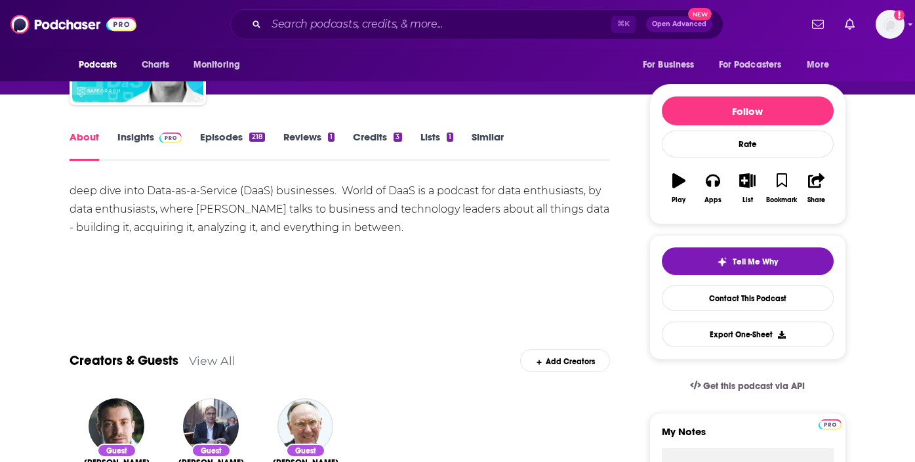
click at [161, 135] on img at bounding box center [170, 137] width 23 height 10
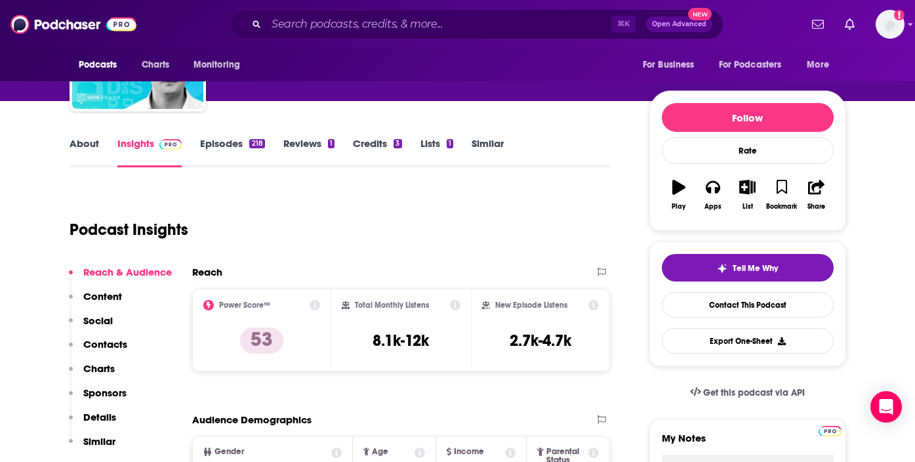
scroll to position [141, 0]
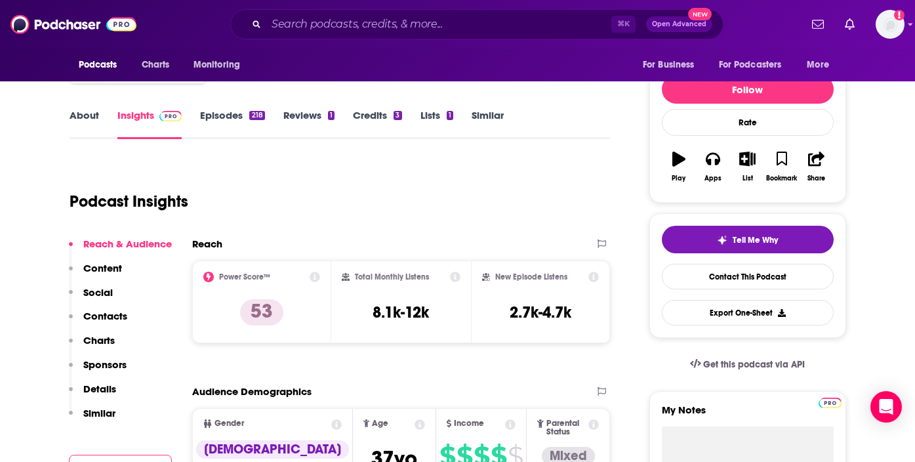
click at [107, 313] on p "Contacts" at bounding box center [105, 316] width 44 height 12
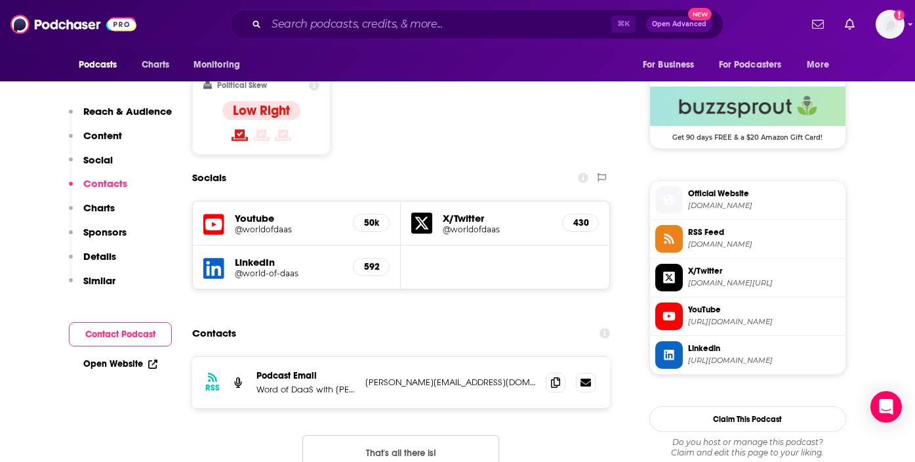
scroll to position [1125, 0]
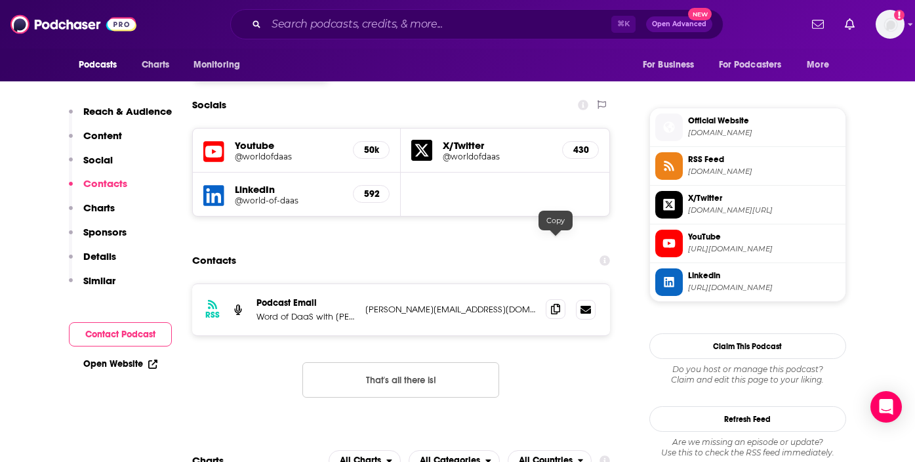
click at [559, 304] on icon at bounding box center [555, 309] width 9 height 10
